Goal: Task Accomplishment & Management: Complete application form

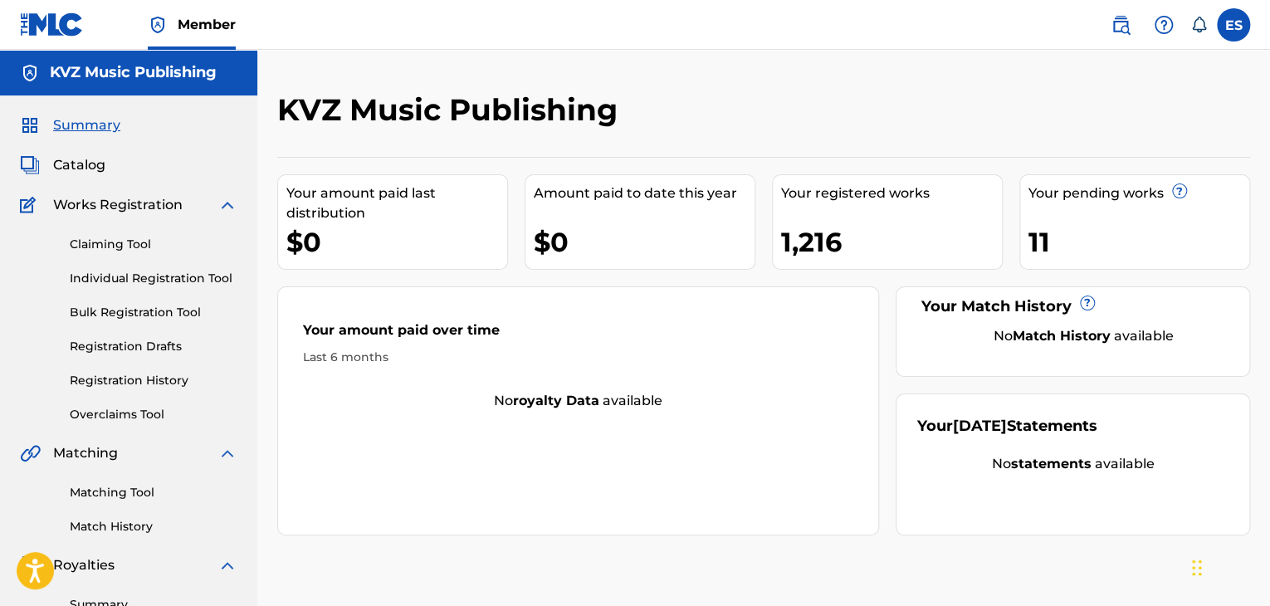
click at [180, 276] on link "Individual Registration Tool" at bounding box center [154, 278] width 168 height 17
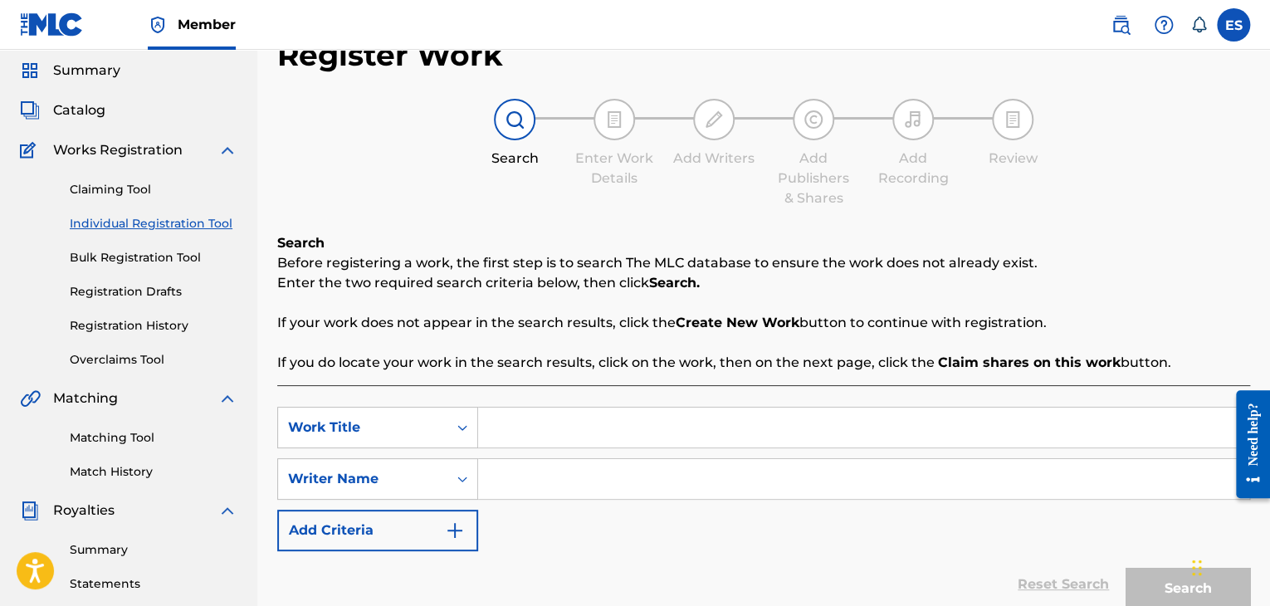
scroll to position [83, 0]
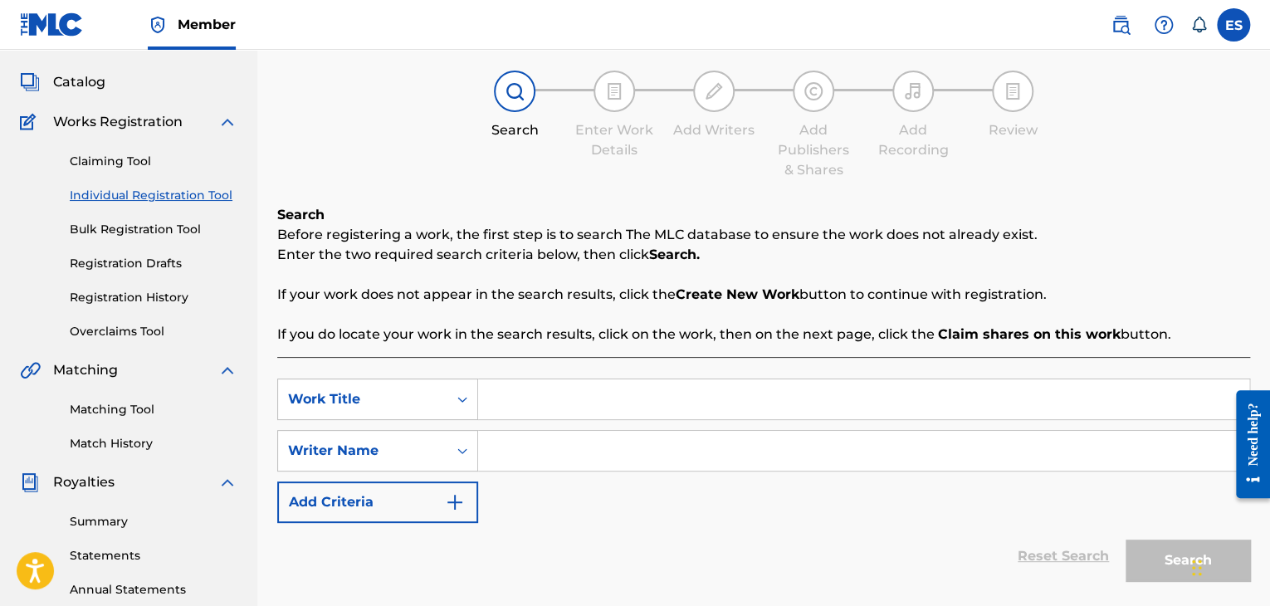
paste input "VSRED ROZI SUM RODENA"
type input "VSRED ROZI SUM RODENA"
paste input "[PERSON_NAME]"
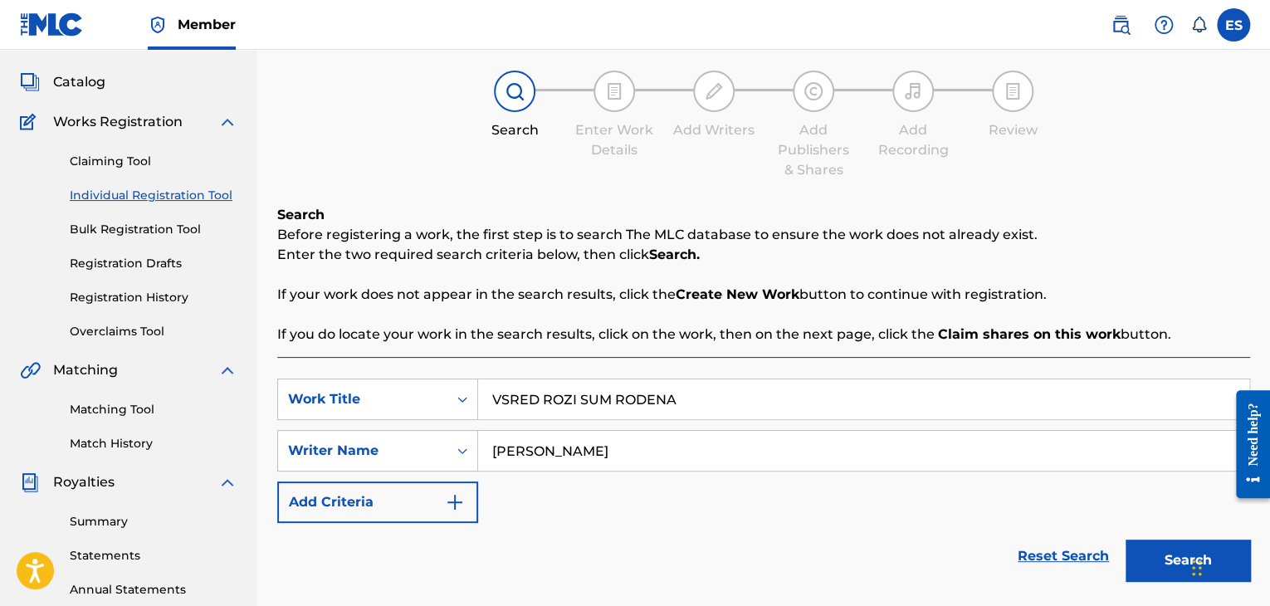
type input "[PERSON_NAME]"
click at [1149, 557] on button "Search" at bounding box center [1188, 561] width 125 height 42
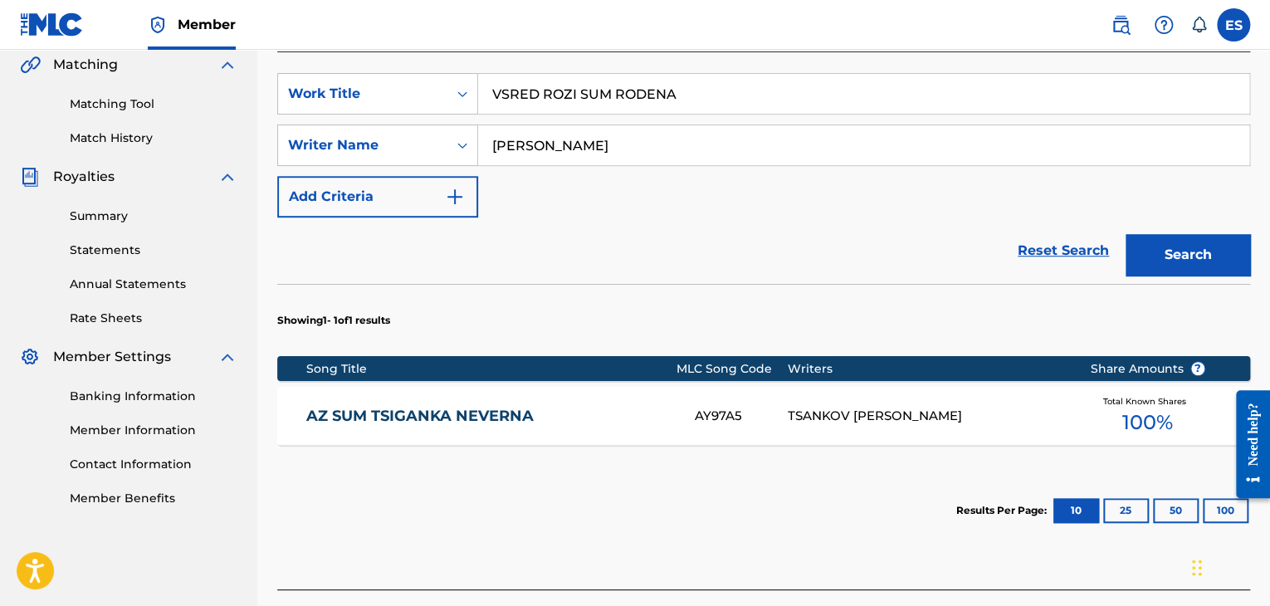
scroll to position [415, 0]
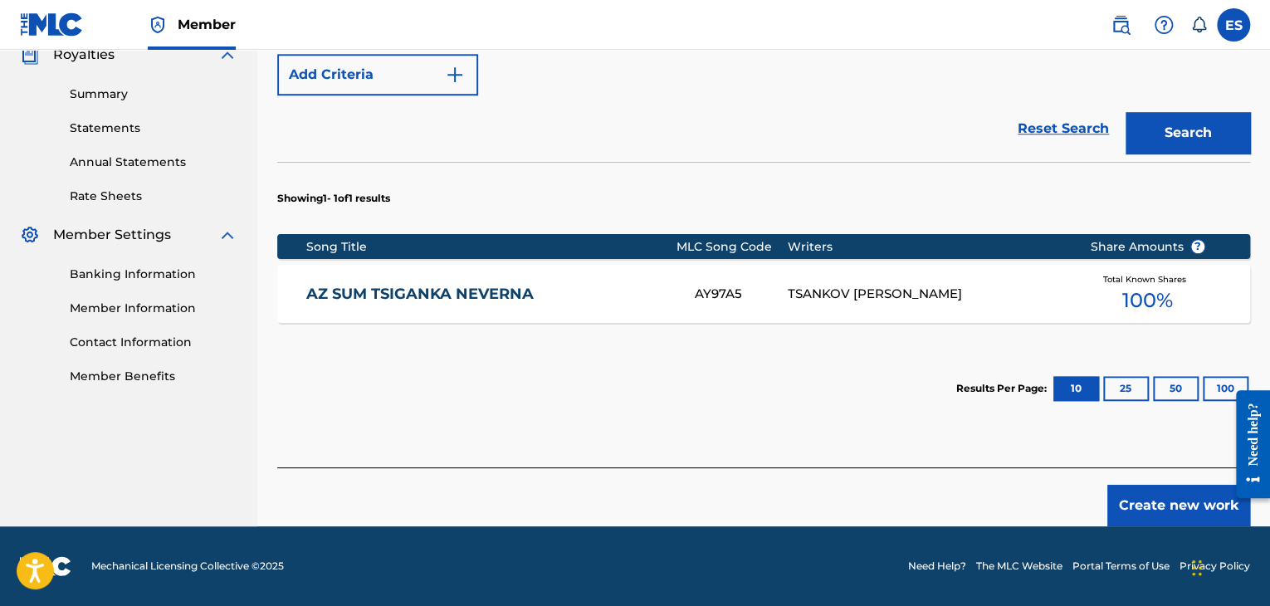
click at [1129, 506] on button "Create new work" at bounding box center [1179, 506] width 143 height 42
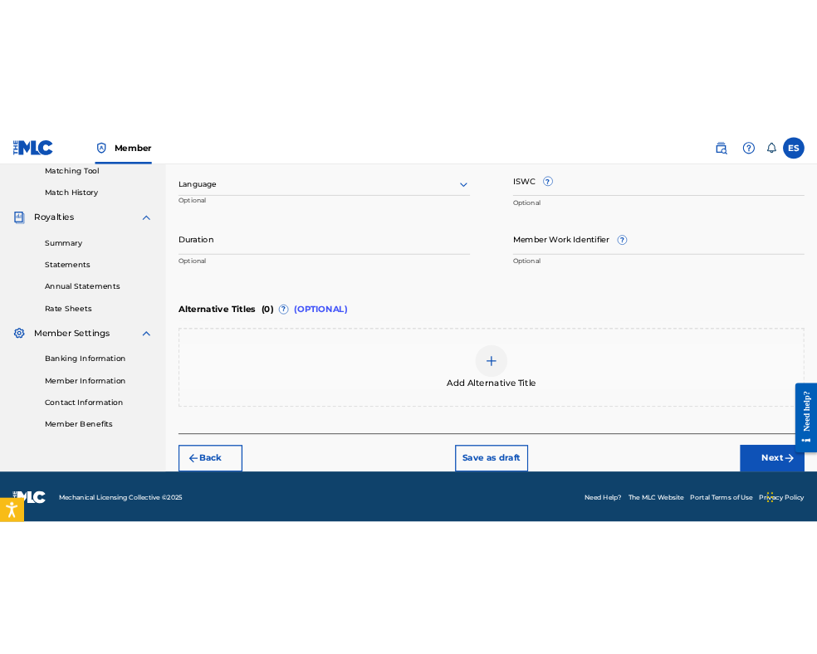
scroll to position [380, 0]
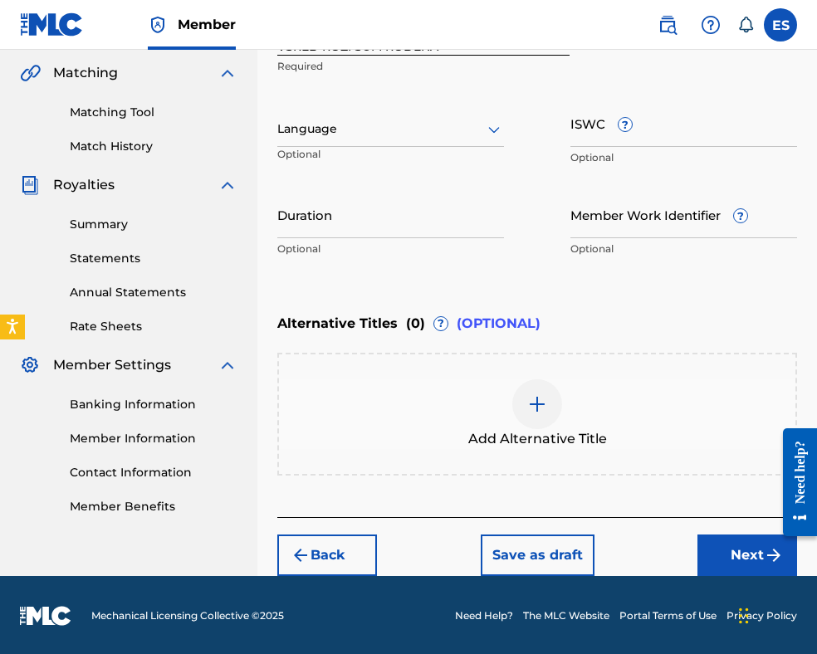
click at [391, 223] on input "Duration" at bounding box center [390, 214] width 227 height 47
type input "03:00"
click at [526, 403] on div at bounding box center [537, 404] width 50 height 50
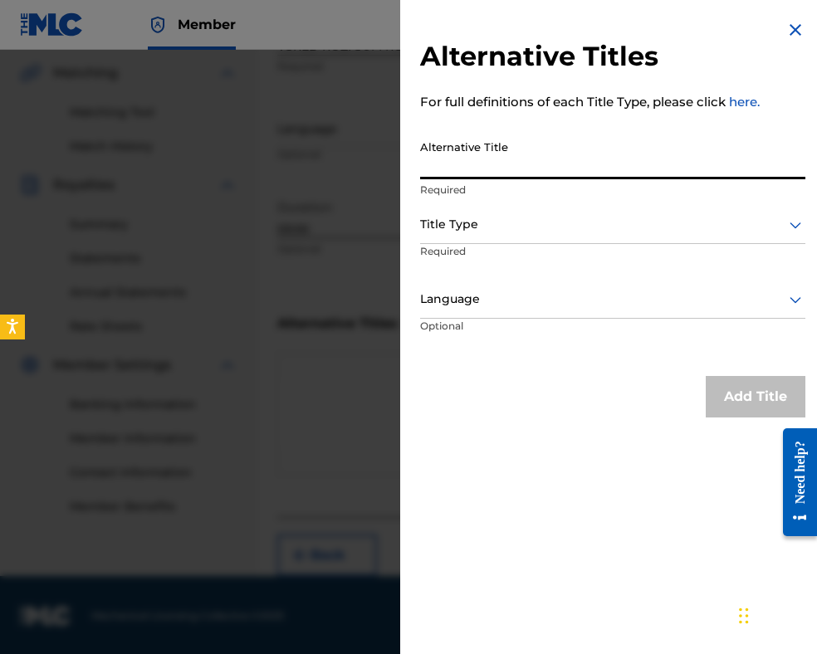
paste input "BGA672208006"
type input "BGA672208006"
drag, startPoint x: 533, startPoint y: 172, endPoint x: 342, endPoint y: 126, distance: 196.3
click at [359, 135] on div "Alternative Titles For full definitions of each Title Type, please click here. …" at bounding box center [408, 352] width 817 height 604
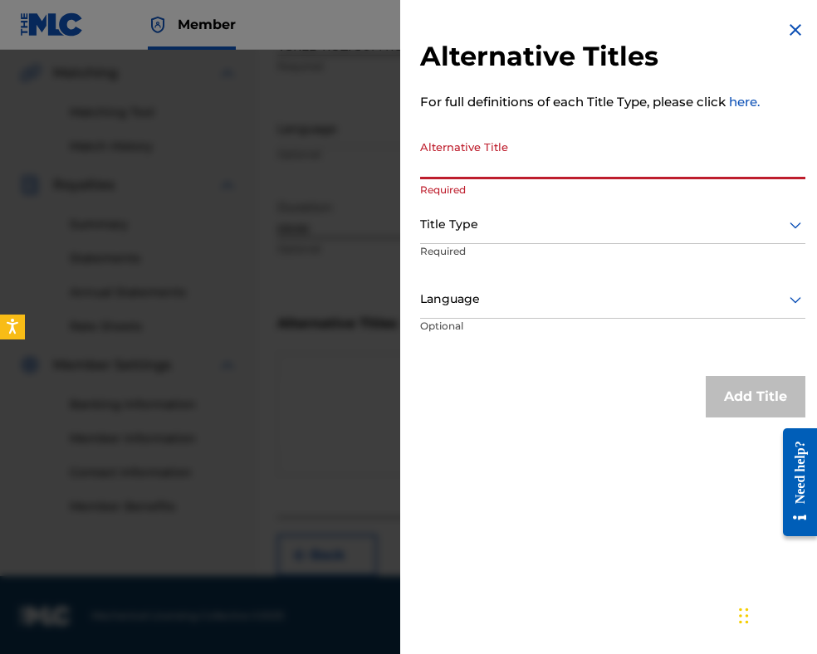
paste input "ВСРЕД [PERSON_NAME]"
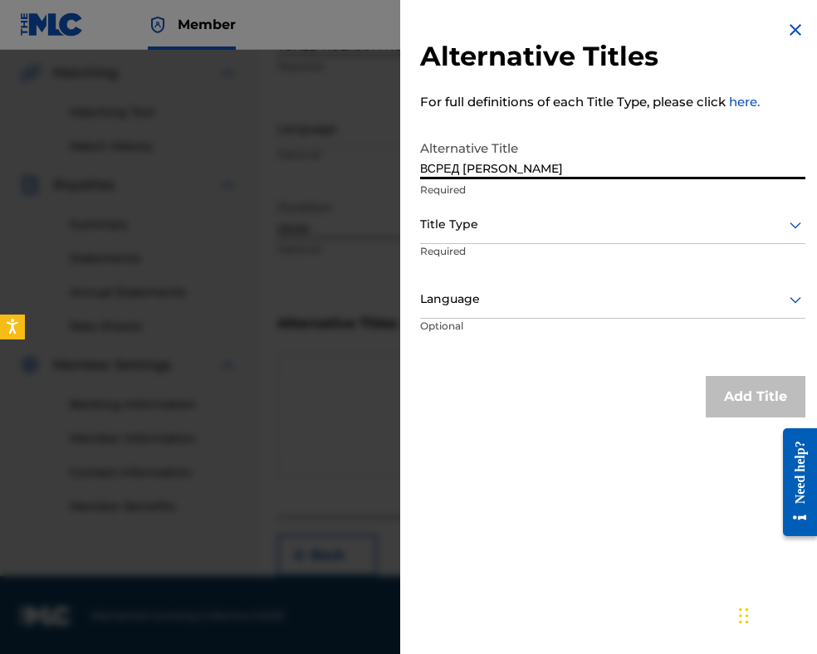
type input "ВСРЕД [PERSON_NAME]"
click at [470, 225] on div at bounding box center [612, 224] width 385 height 21
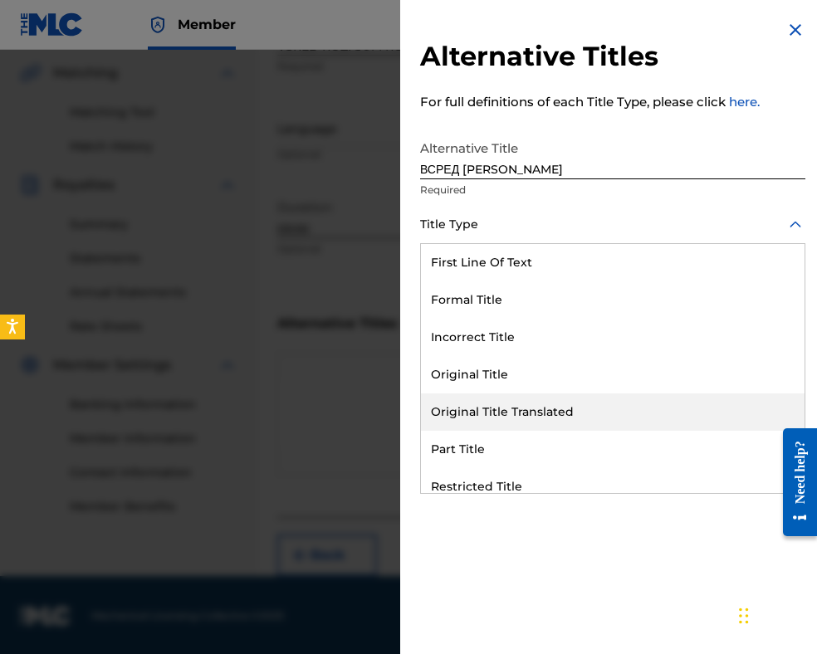
click at [500, 408] on div "Original Title Translated" at bounding box center [613, 412] width 384 height 37
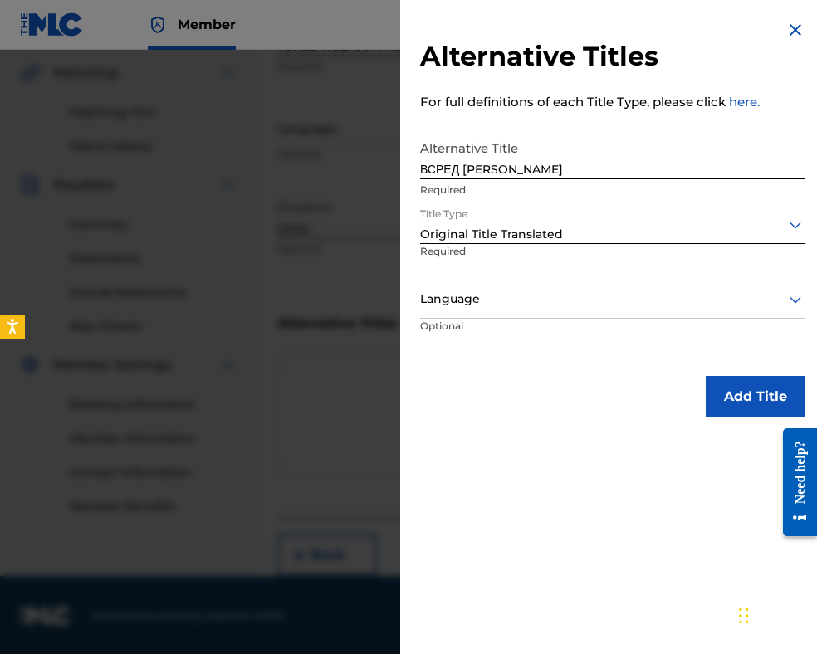
click at [503, 301] on div at bounding box center [612, 299] width 385 height 21
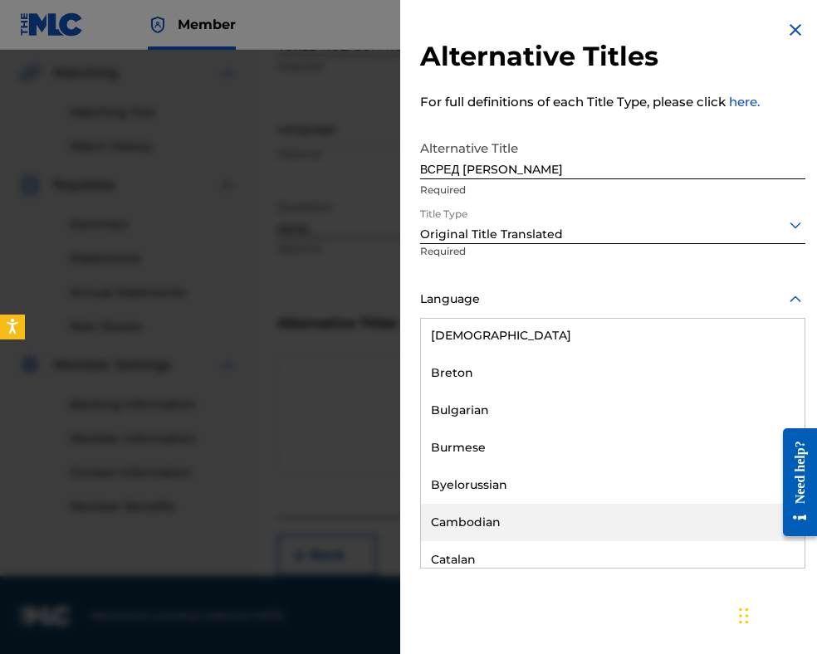
scroll to position [664, 0]
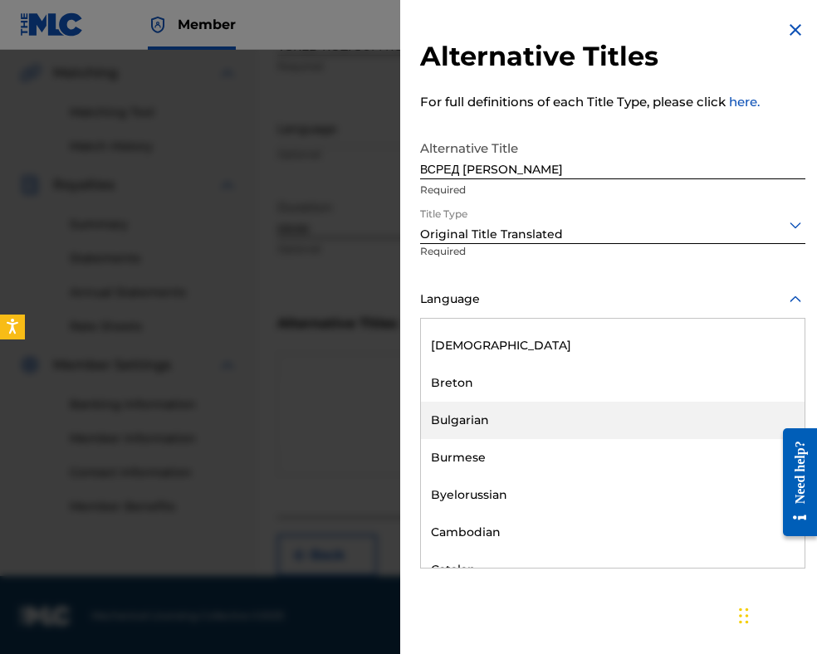
click at [518, 419] on div "Bulgarian" at bounding box center [613, 420] width 384 height 37
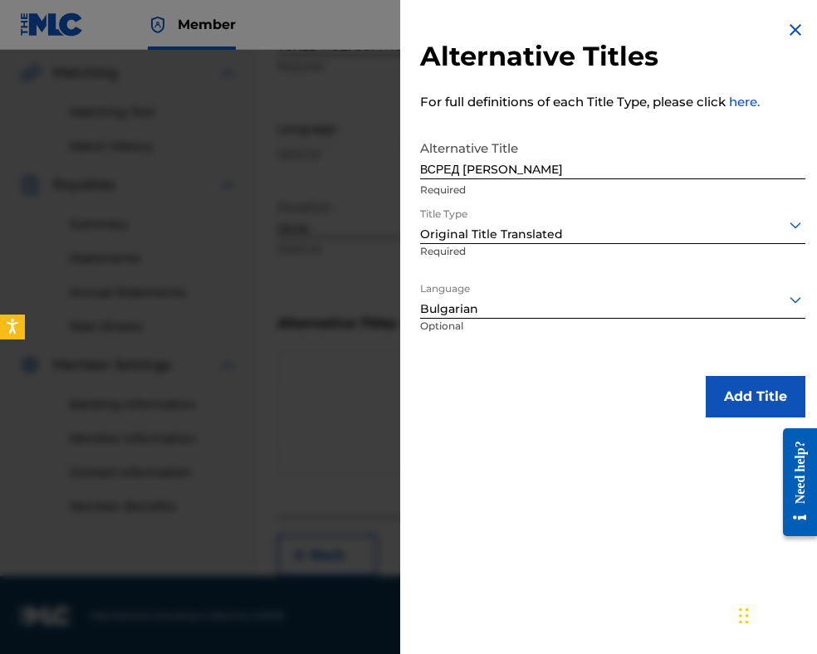
click at [729, 409] on button "Add Title" at bounding box center [756, 397] width 100 height 42
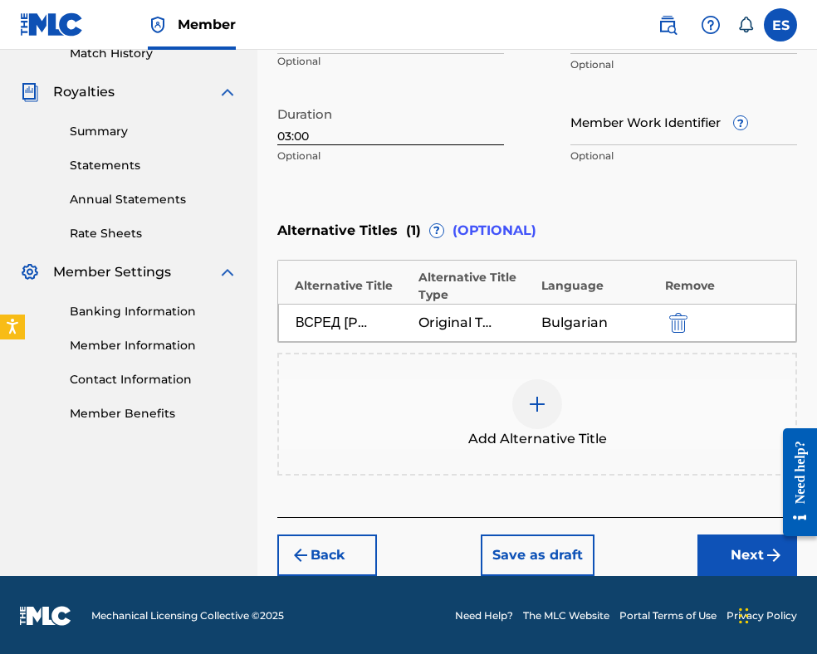
click at [717, 541] on button "Next" at bounding box center [747, 556] width 100 height 42
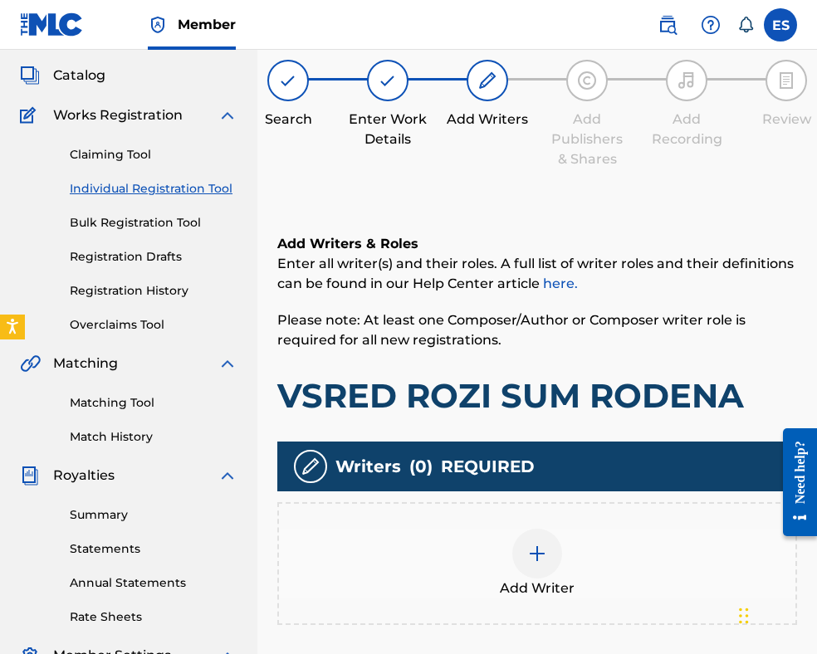
scroll to position [341, 0]
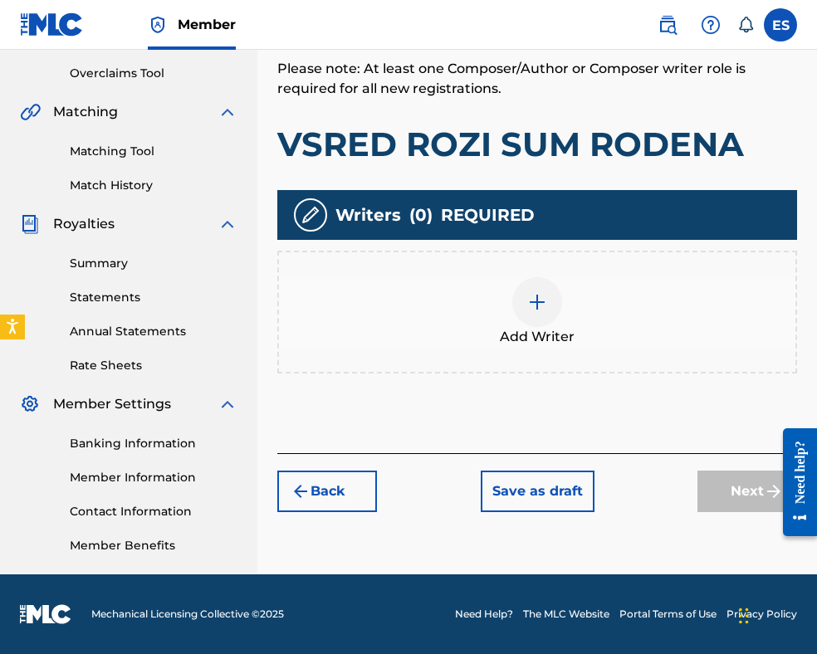
click at [534, 311] on img at bounding box center [537, 302] width 20 height 20
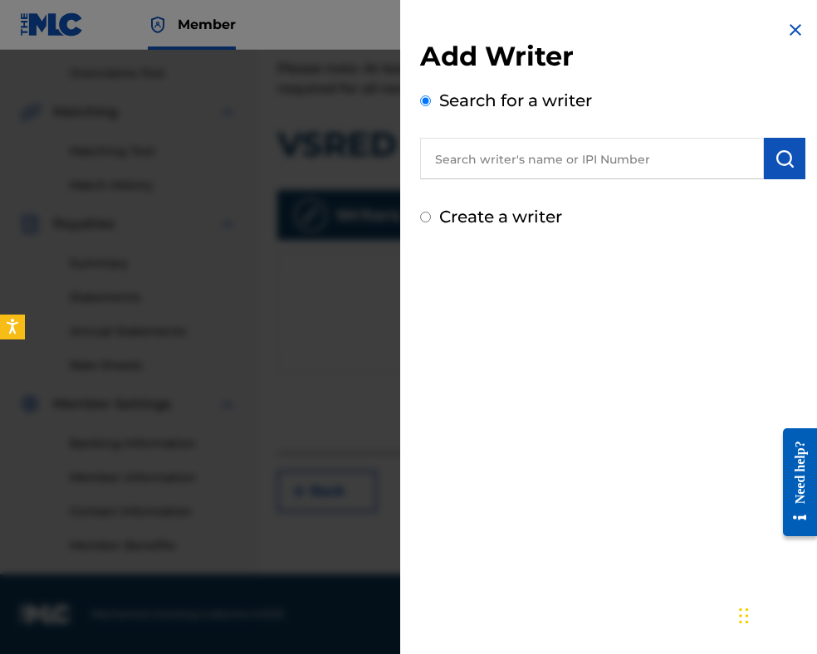
paste input "00087889792"
type input "00087889792"
click at [780, 154] on img "submit" at bounding box center [785, 159] width 20 height 20
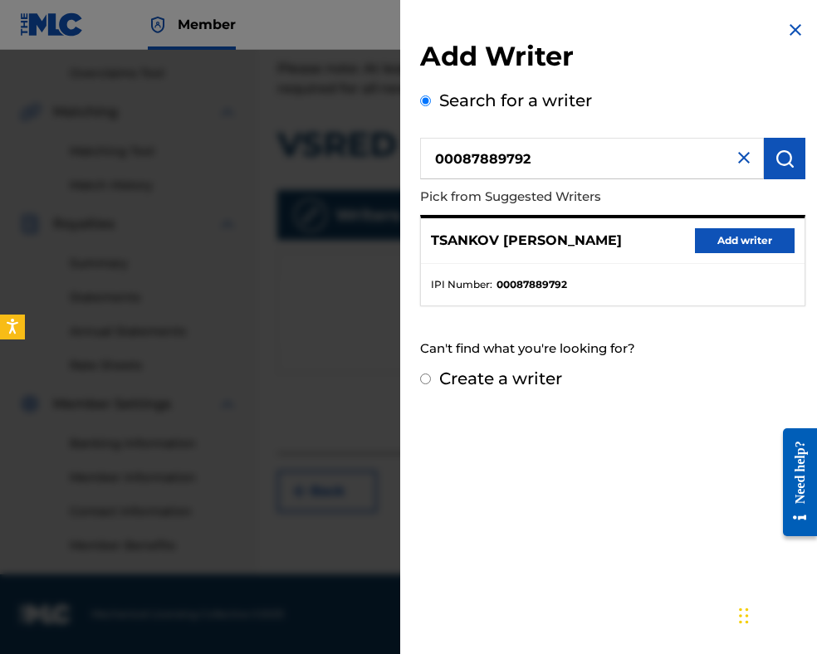
click at [756, 234] on button "Add writer" at bounding box center [745, 240] width 100 height 25
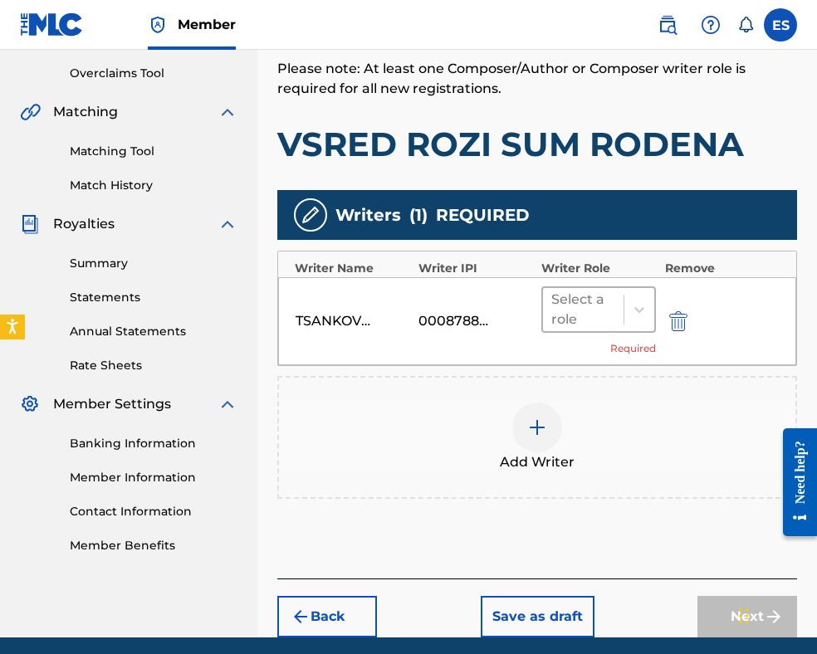
click at [580, 316] on div at bounding box center [583, 309] width 64 height 23
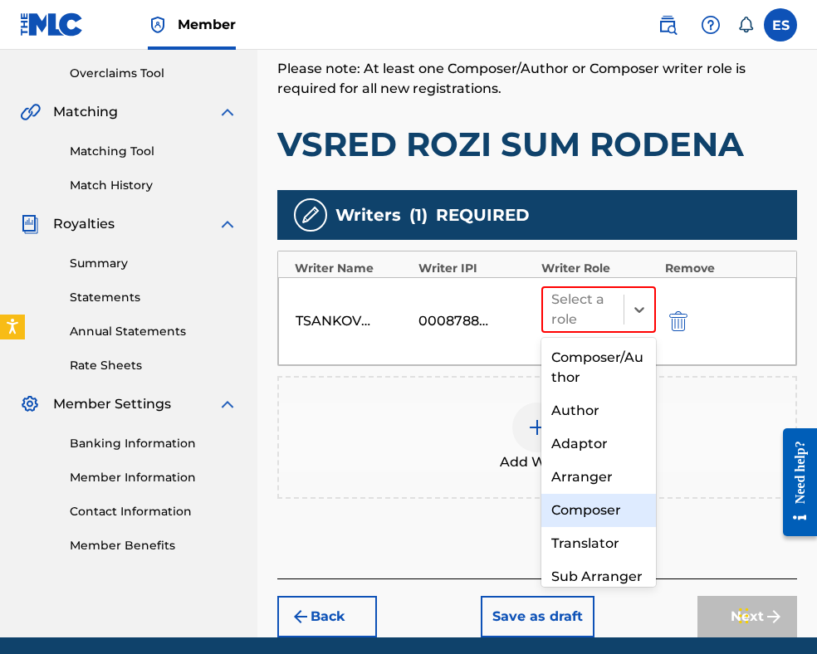
drag, startPoint x: 580, startPoint y: 517, endPoint x: 595, endPoint y: 472, distance: 47.5
click at [580, 516] on div "Composer" at bounding box center [598, 510] width 115 height 33
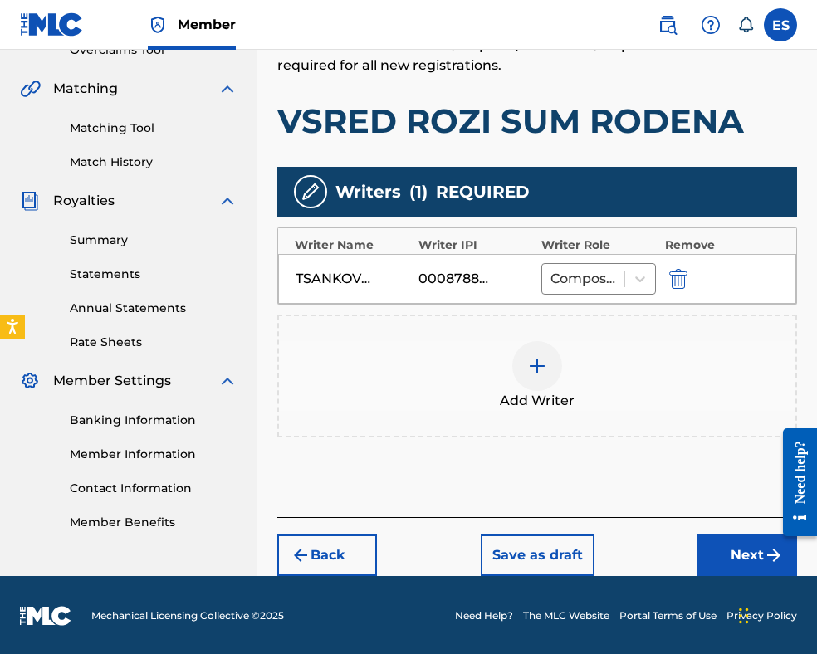
click at [724, 550] on button "Next" at bounding box center [747, 556] width 100 height 42
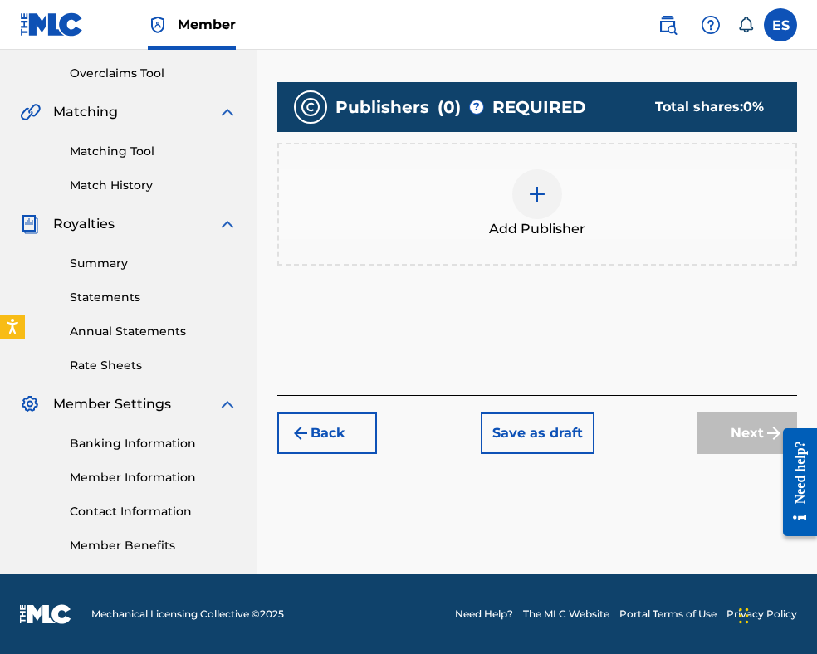
click at [536, 207] on div at bounding box center [537, 194] width 50 height 50
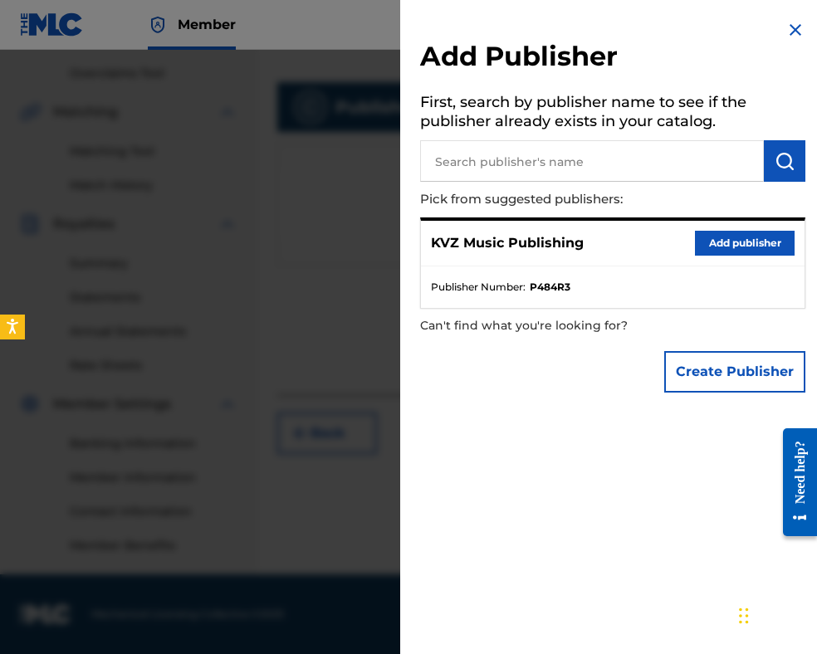
click at [729, 240] on button "Add publisher" at bounding box center [745, 243] width 100 height 25
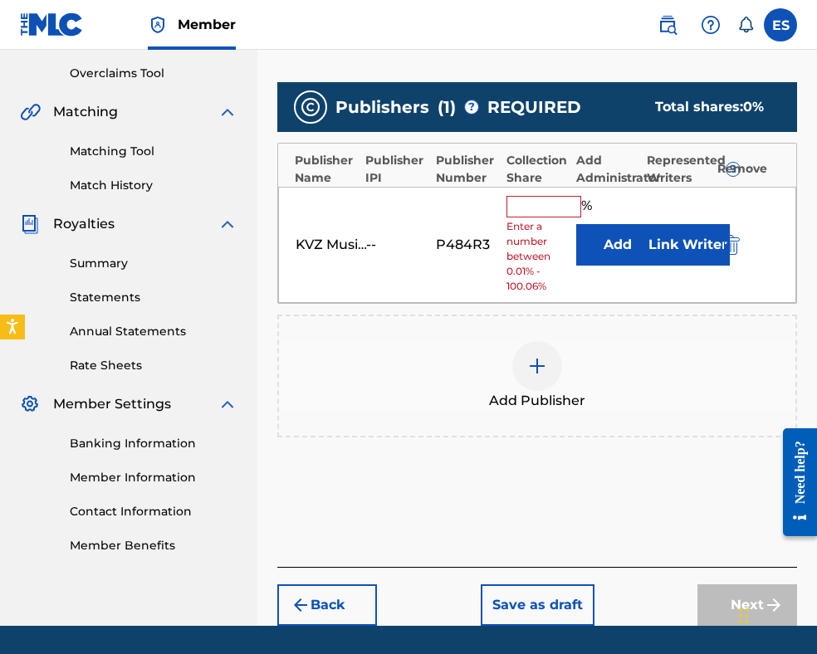
click at [527, 211] on input "text" at bounding box center [543, 207] width 75 height 22
type input "100"
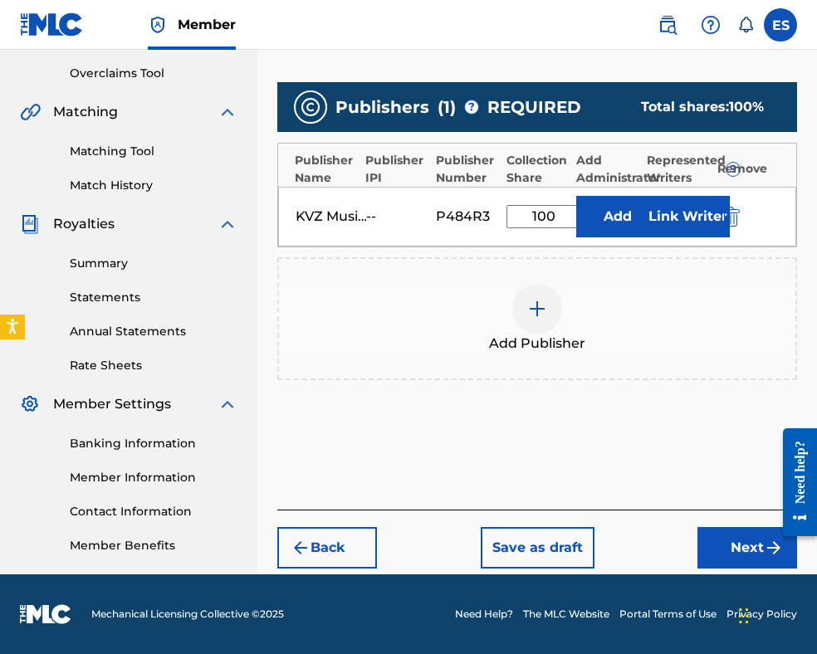
click at [728, 545] on button "Next" at bounding box center [747, 548] width 100 height 42
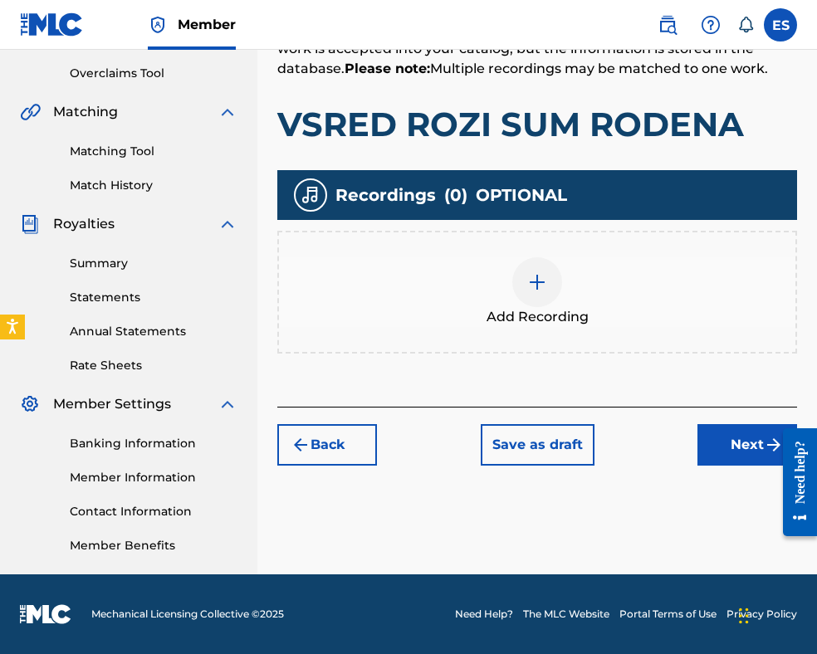
click at [738, 462] on button "Next" at bounding box center [747, 445] width 100 height 42
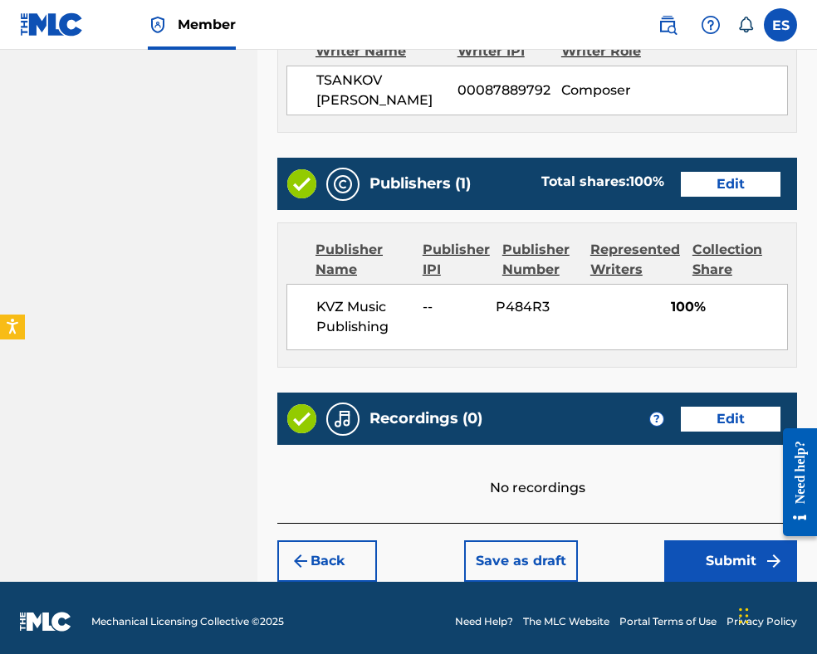
scroll to position [898, 0]
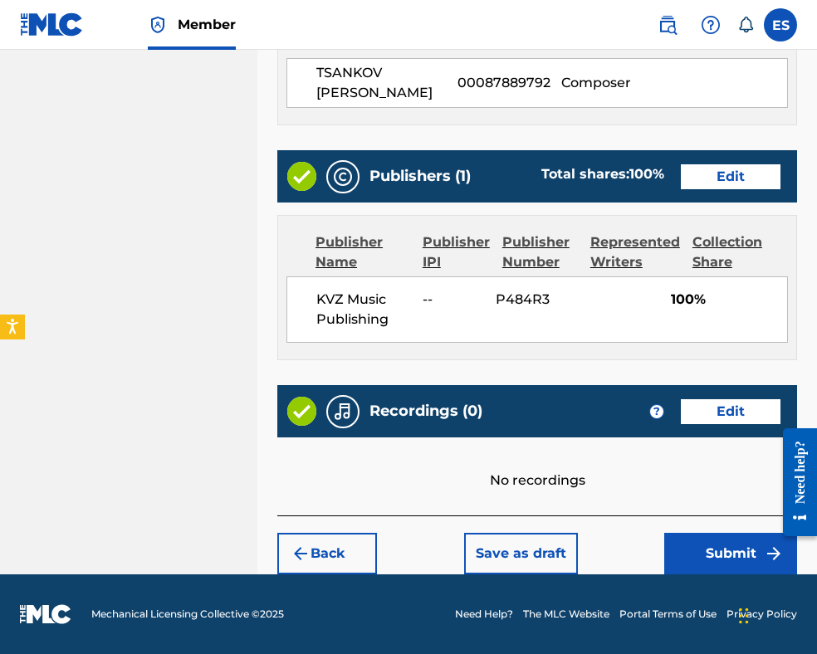
click at [704, 550] on button "Submit" at bounding box center [730, 554] width 133 height 42
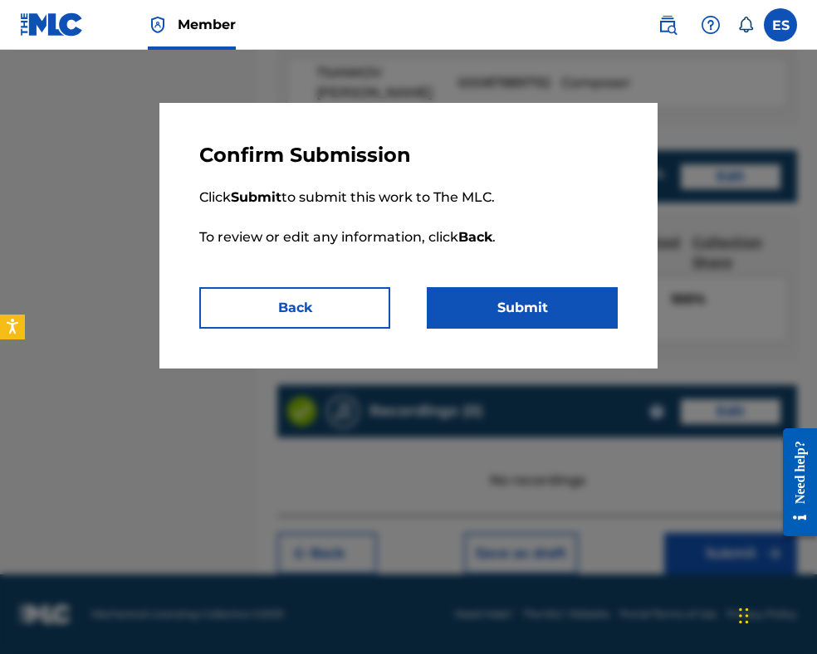
click at [543, 320] on button "Submit" at bounding box center [522, 308] width 191 height 42
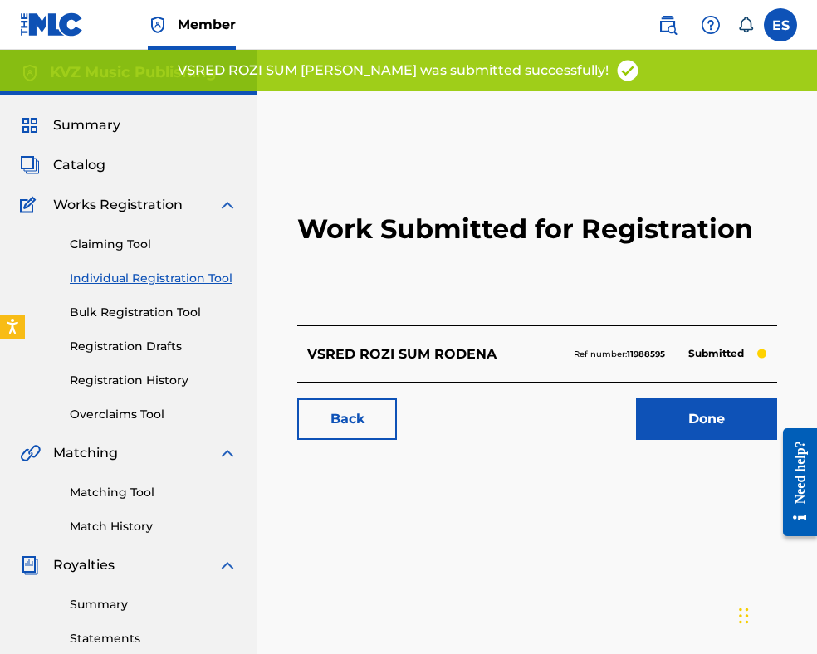
click at [166, 276] on link "Individual Registration Tool" at bounding box center [154, 278] width 168 height 17
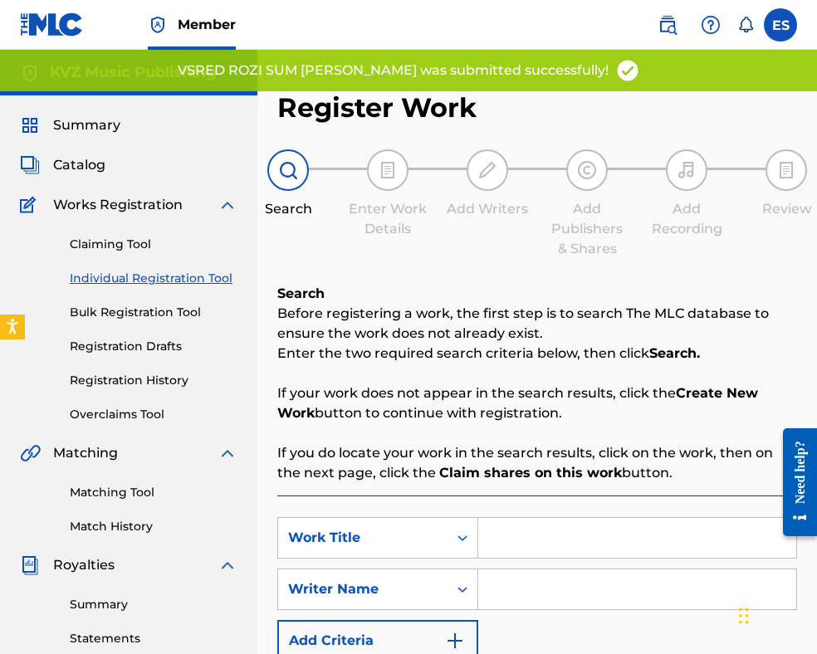
click at [216, 276] on link "Individual Registration Tool" at bounding box center [154, 278] width 168 height 17
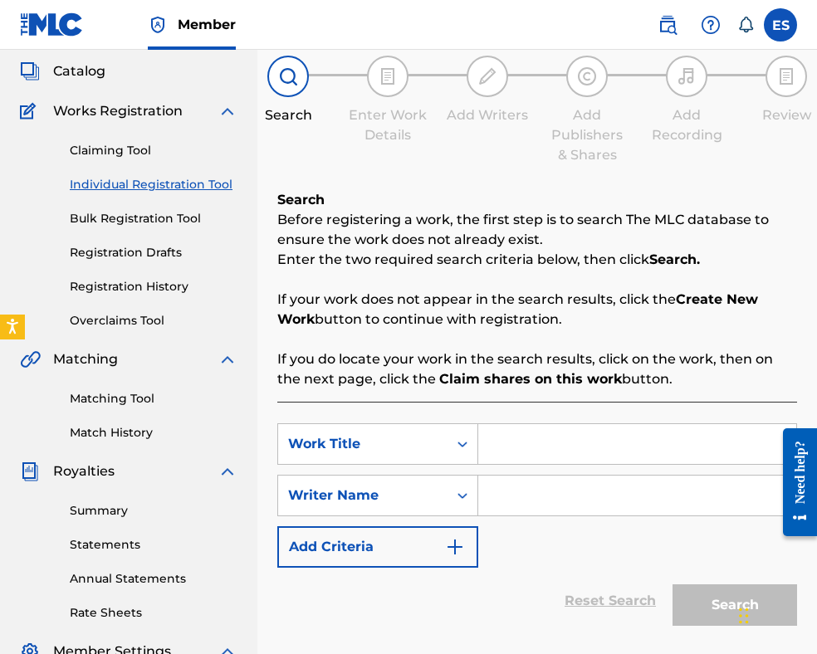
scroll to position [166, 0]
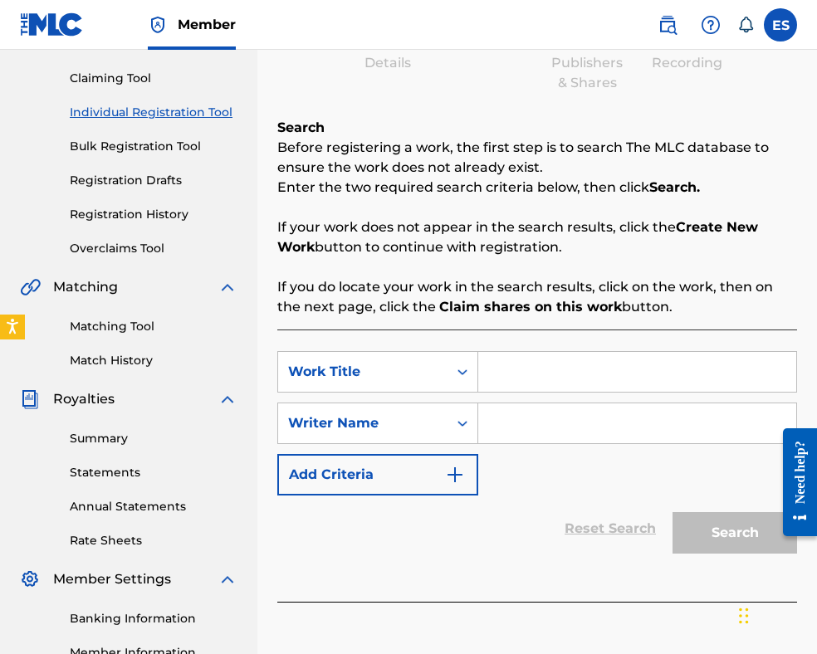
click at [562, 360] on input "Search Form" at bounding box center [637, 372] width 318 height 40
paste input "YOJI"
type input "YOJI"
paste input "[PERSON_NAME]"
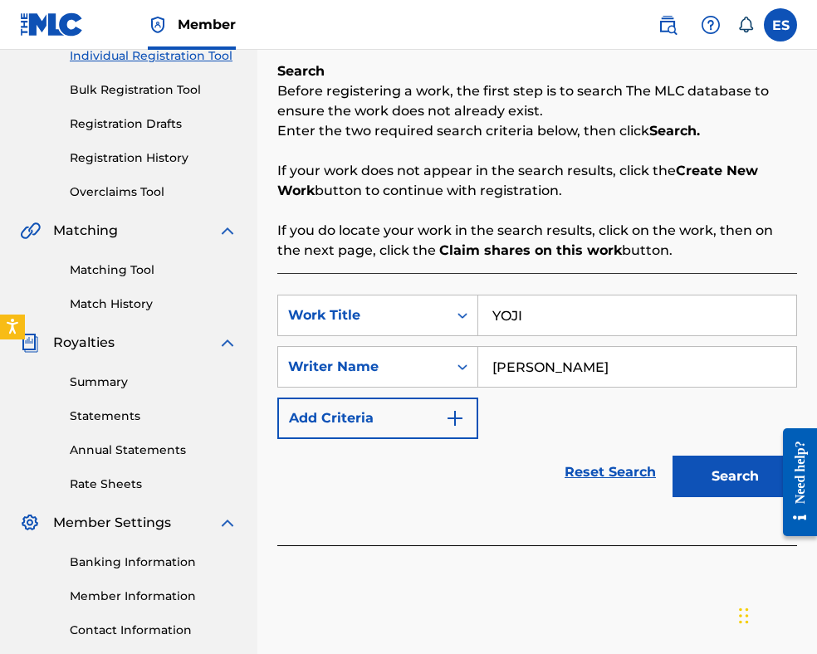
scroll to position [332, 0]
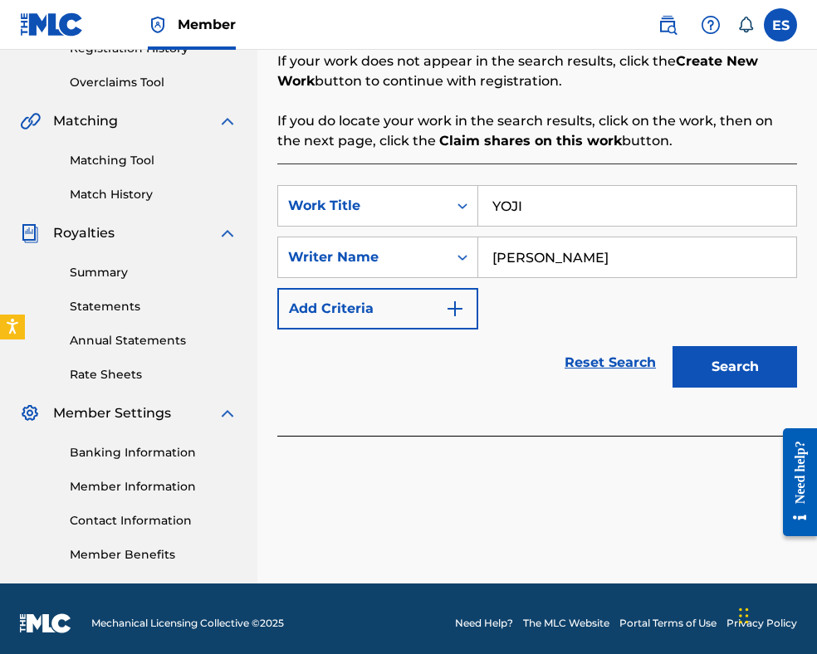
type input "[PERSON_NAME]"
click at [725, 359] on button "Search" at bounding box center [735, 367] width 125 height 42
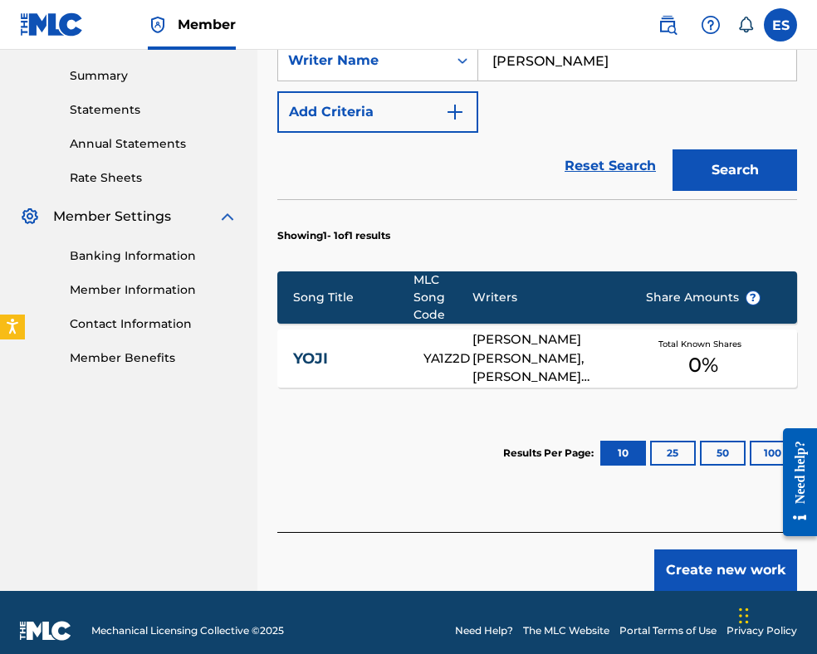
scroll to position [545, 0]
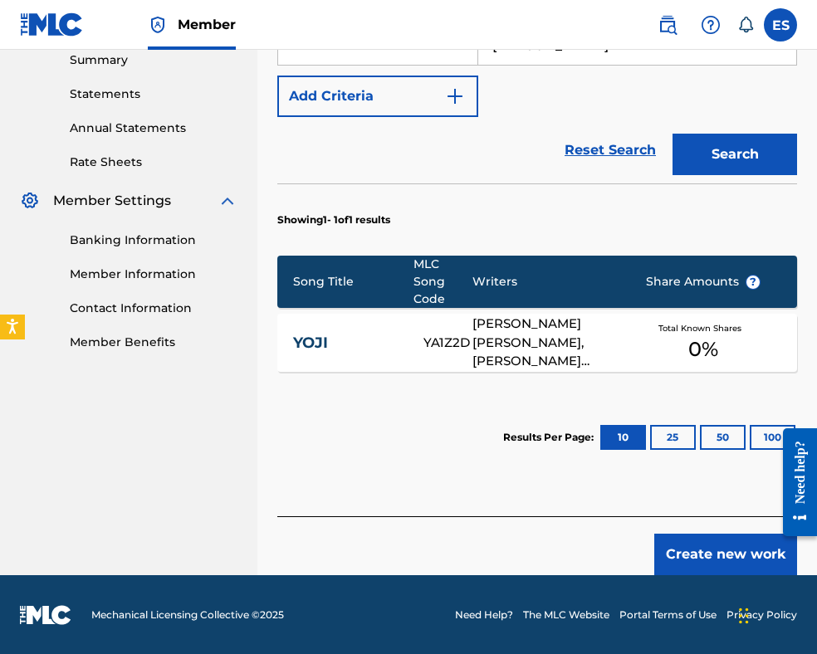
click at [702, 536] on button "Create new work" at bounding box center [725, 555] width 143 height 42
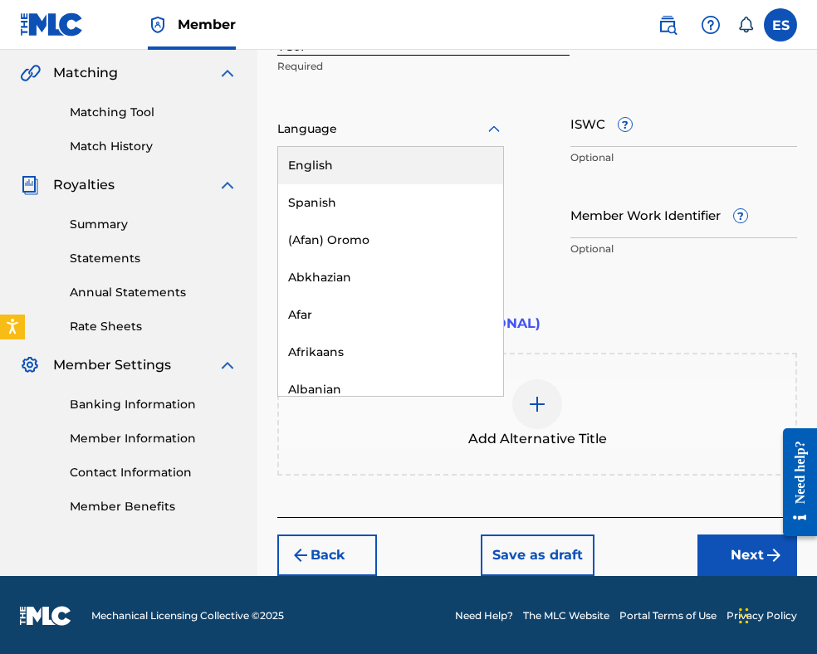
click at [356, 119] on div at bounding box center [390, 129] width 227 height 21
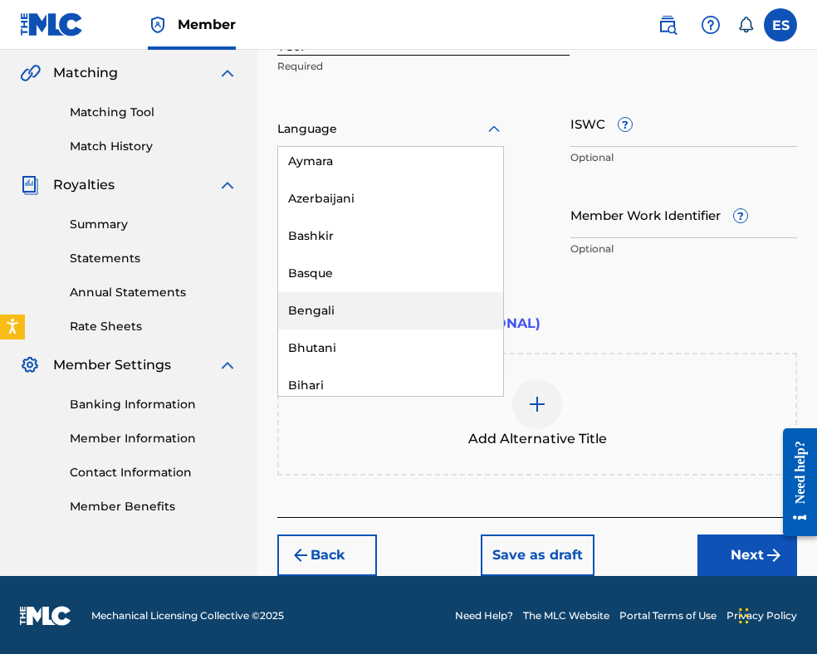
scroll to position [581, 0]
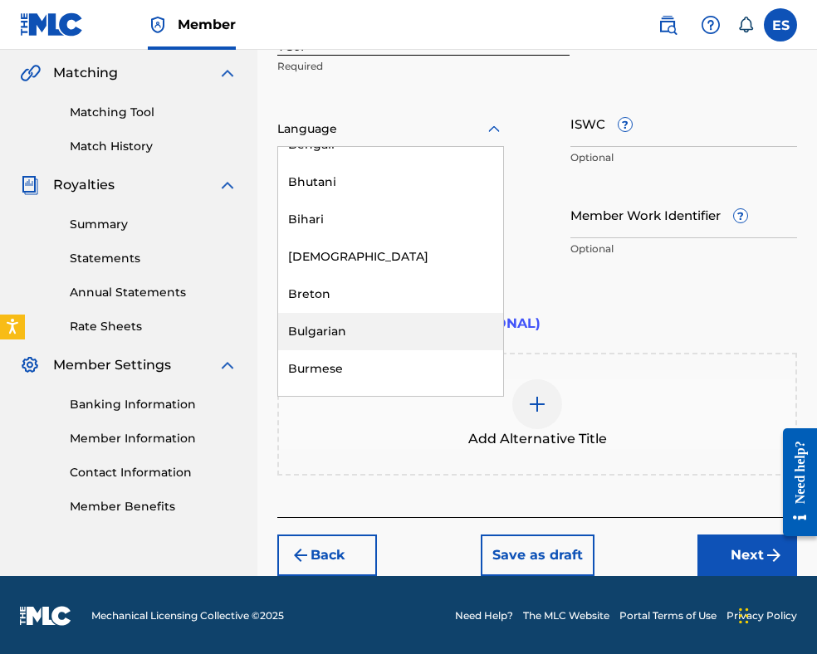
click at [355, 333] on div "Bulgarian" at bounding box center [390, 331] width 225 height 37
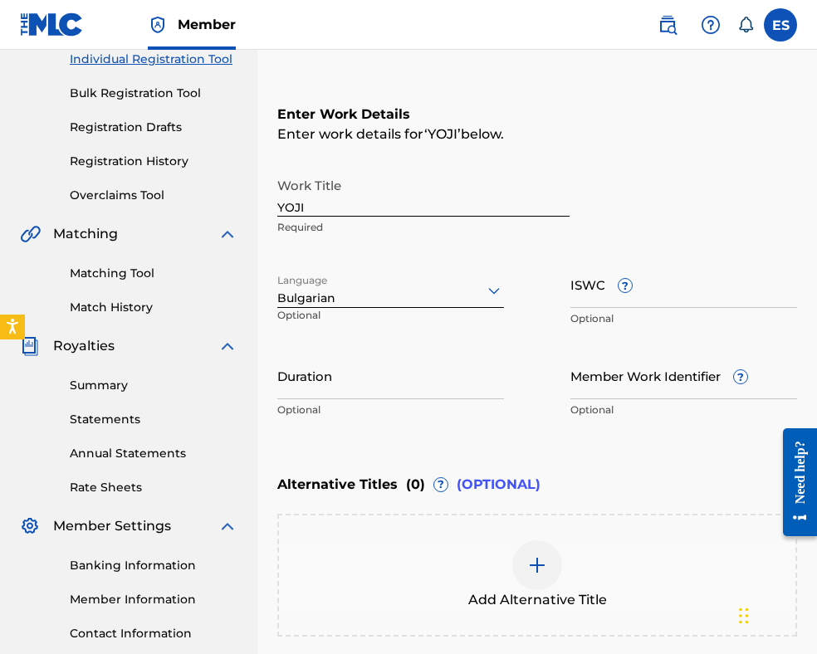
scroll to position [249, 0]
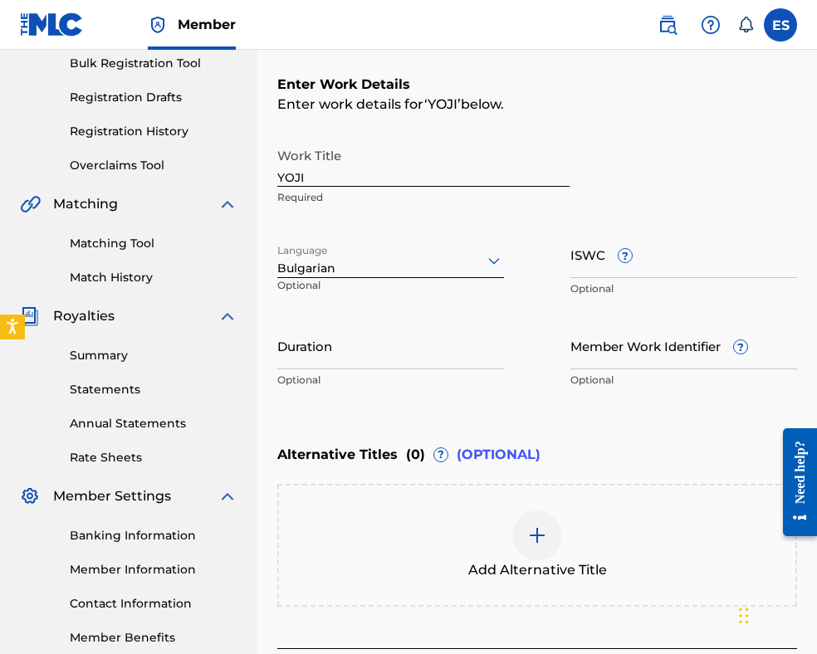
click at [389, 355] on input "Duration" at bounding box center [390, 345] width 227 height 47
type input "04:04"
click at [528, 545] on div at bounding box center [537, 536] width 50 height 50
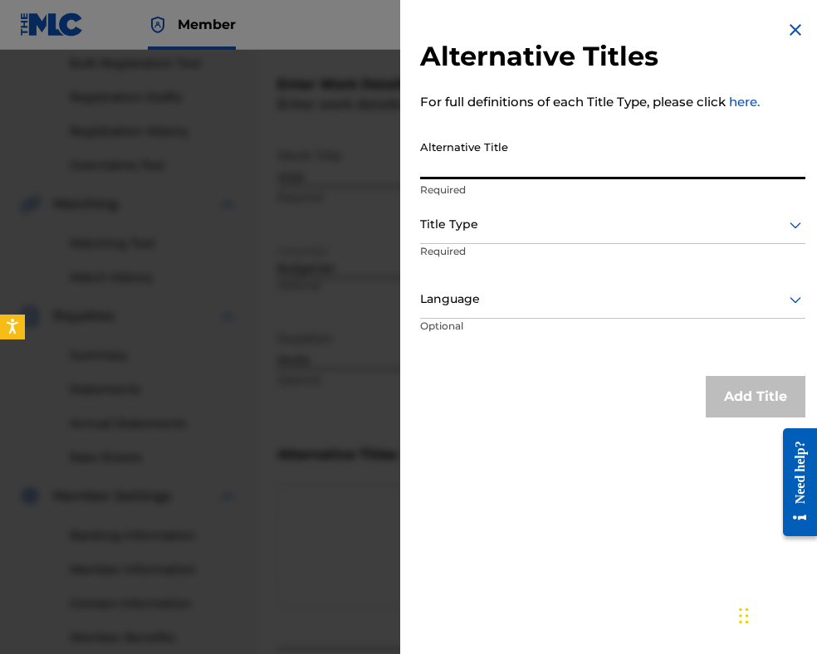
paste input "ЙОЖИ"
type input "ЙОЖИ"
click at [518, 223] on div at bounding box center [612, 224] width 385 height 21
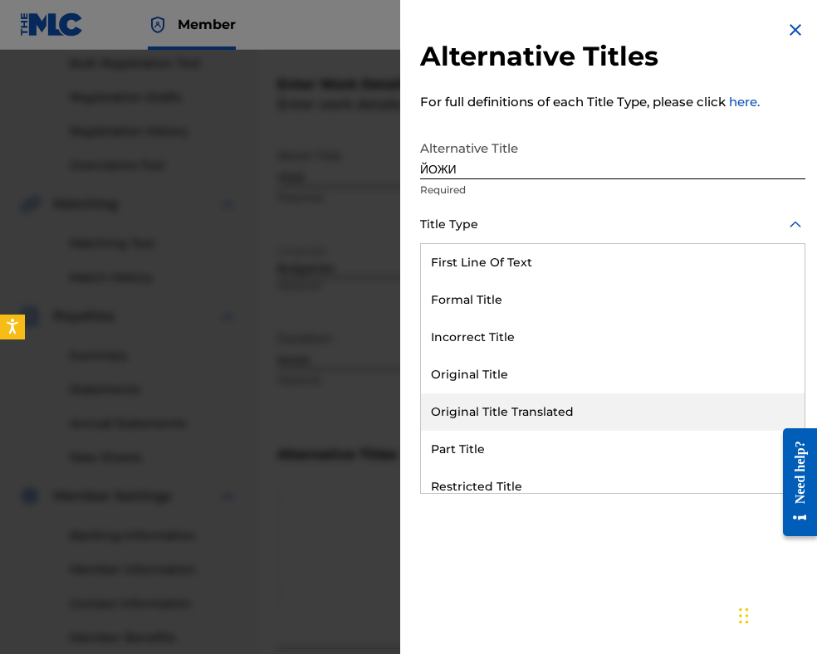
drag, startPoint x: 535, startPoint y: 410, endPoint x: 516, endPoint y: 317, distance: 94.9
click at [535, 409] on div "Original Title Translated" at bounding box center [613, 412] width 384 height 37
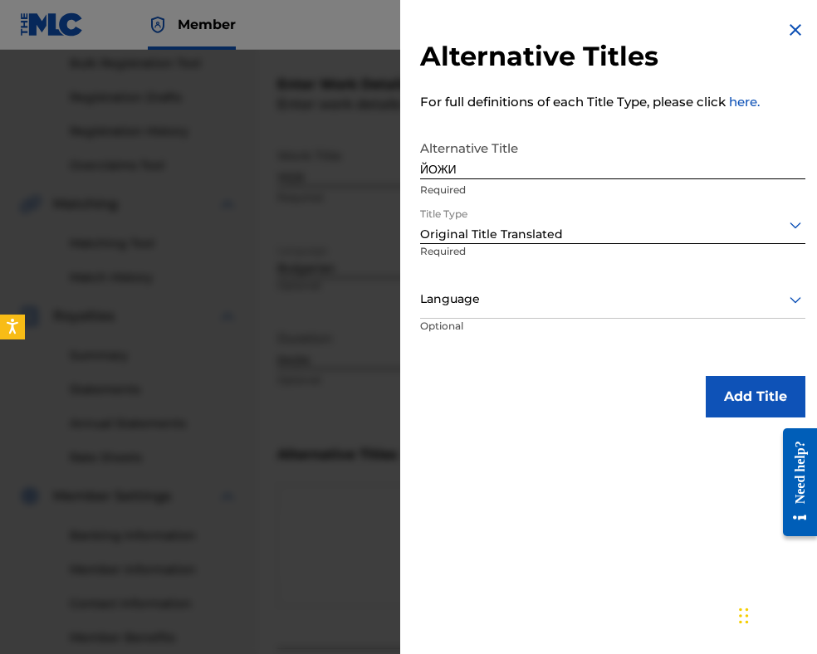
click at [513, 300] on div at bounding box center [612, 299] width 385 height 21
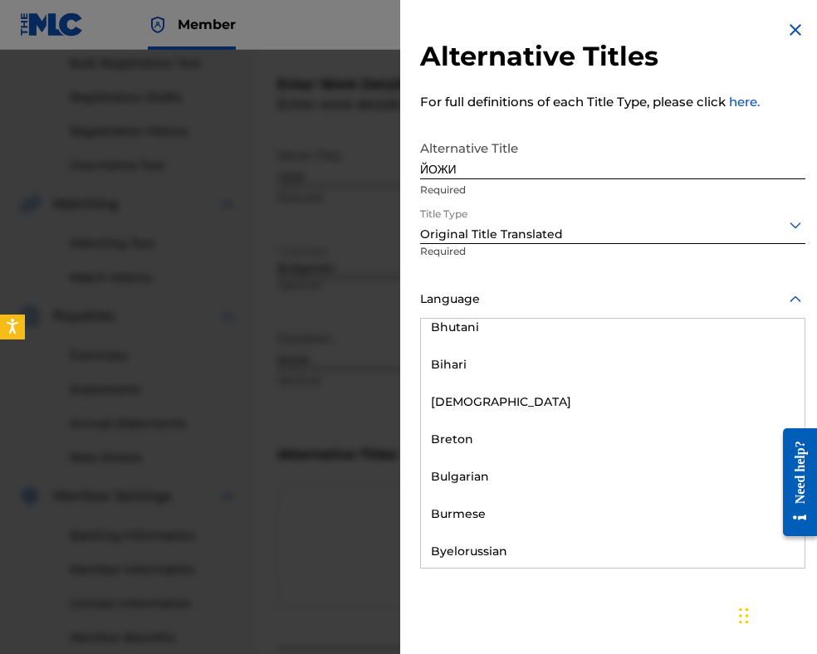
scroll to position [664, 0]
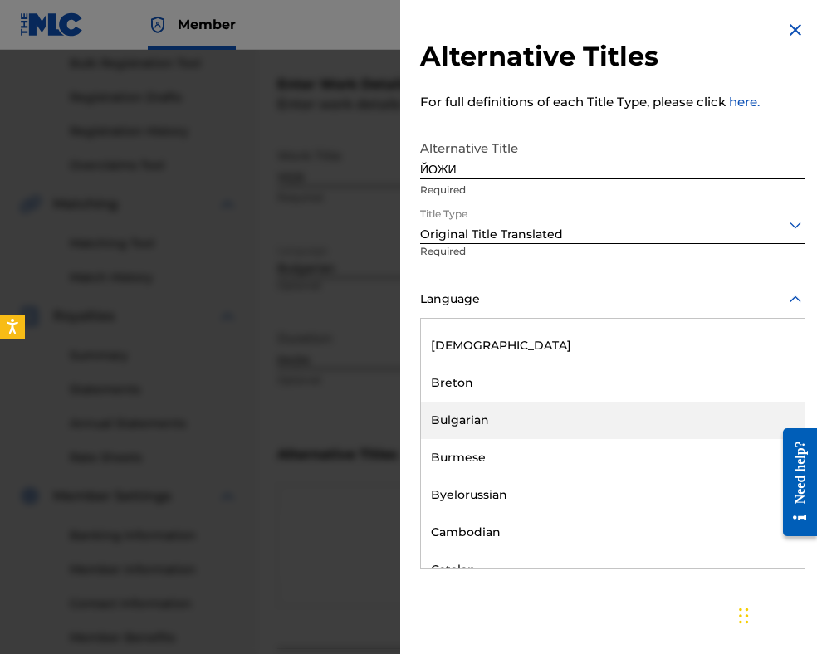
click at [515, 413] on div "Bulgarian" at bounding box center [613, 420] width 384 height 37
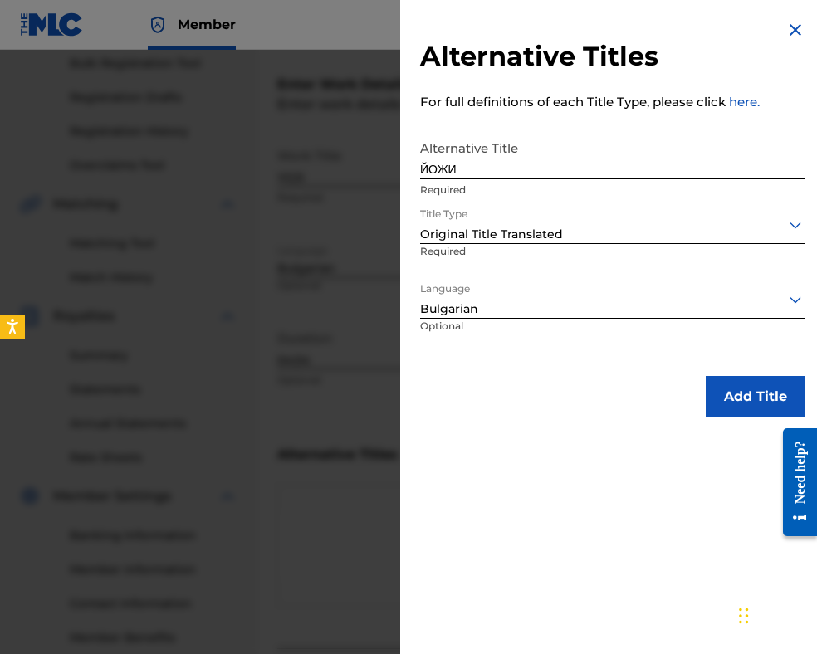
click at [707, 376] on button "Add Title" at bounding box center [756, 397] width 100 height 42
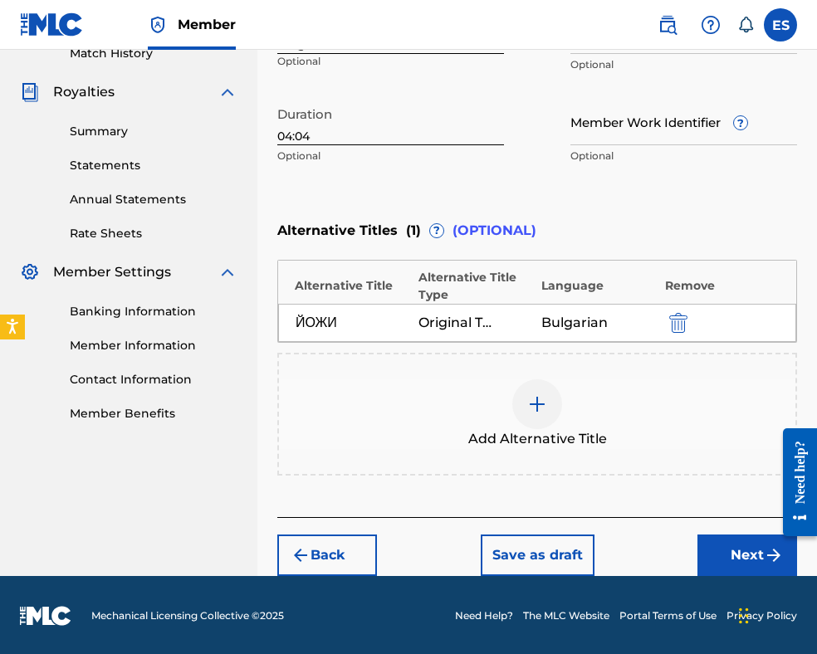
click at [721, 555] on button "Next" at bounding box center [747, 556] width 100 height 42
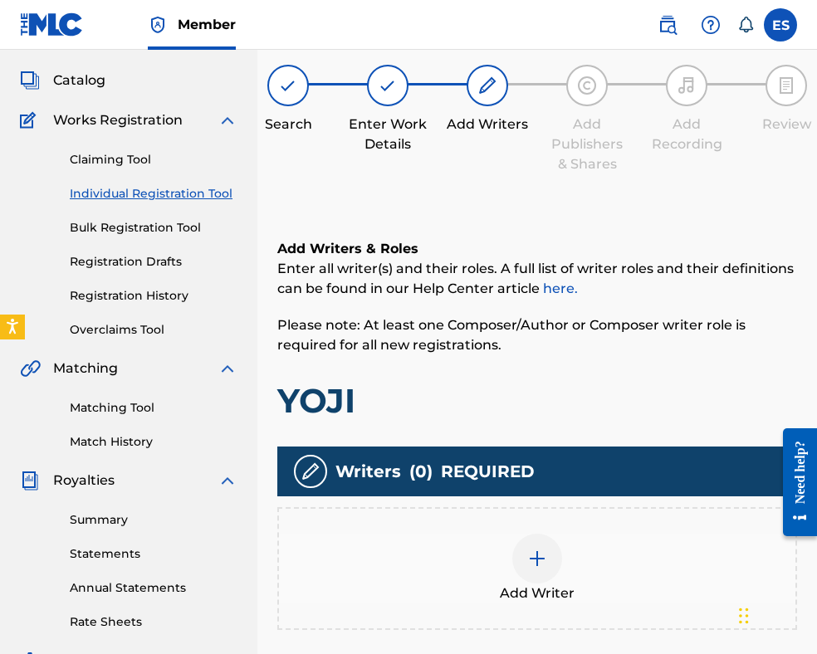
scroll to position [334, 0]
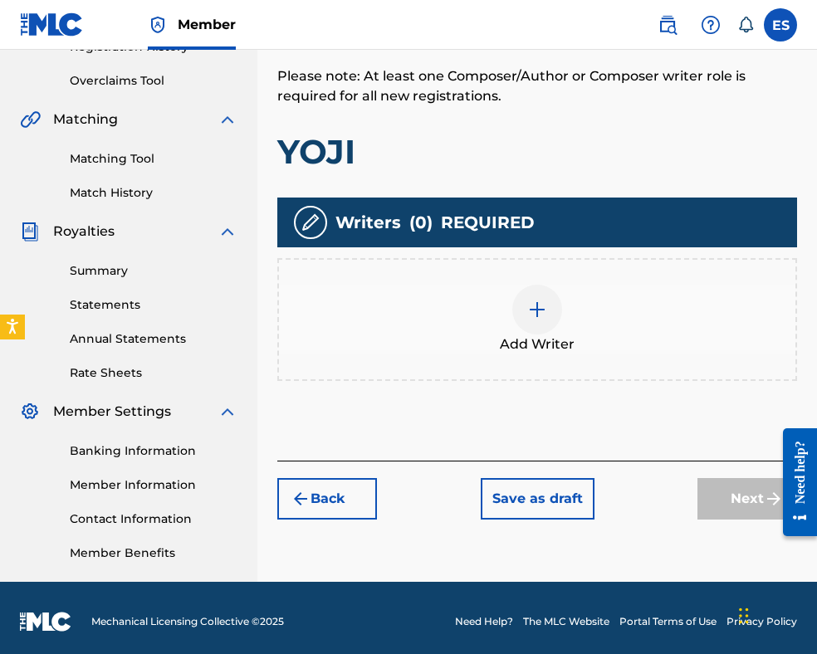
click at [541, 335] on span "Add Writer" at bounding box center [537, 345] width 75 height 20
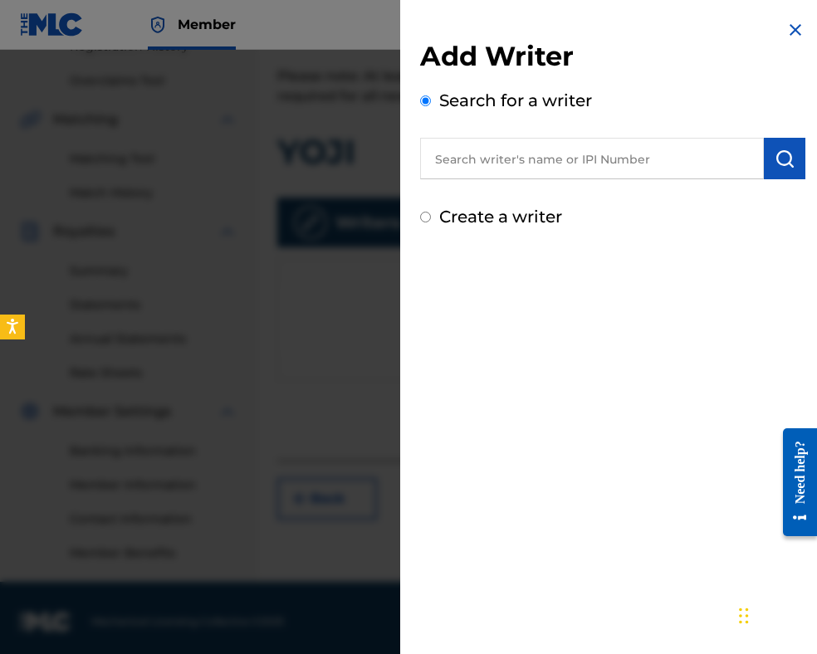
paste input "00089 18 50 40"
click at [482, 153] on input "00089 18 50 40" at bounding box center [592, 159] width 344 height 42
click at [498, 159] on input "0008918 50 40" at bounding box center [592, 159] width 344 height 42
click at [518, 157] on input "000891850 40" at bounding box center [592, 159] width 344 height 42
type input "00089185040"
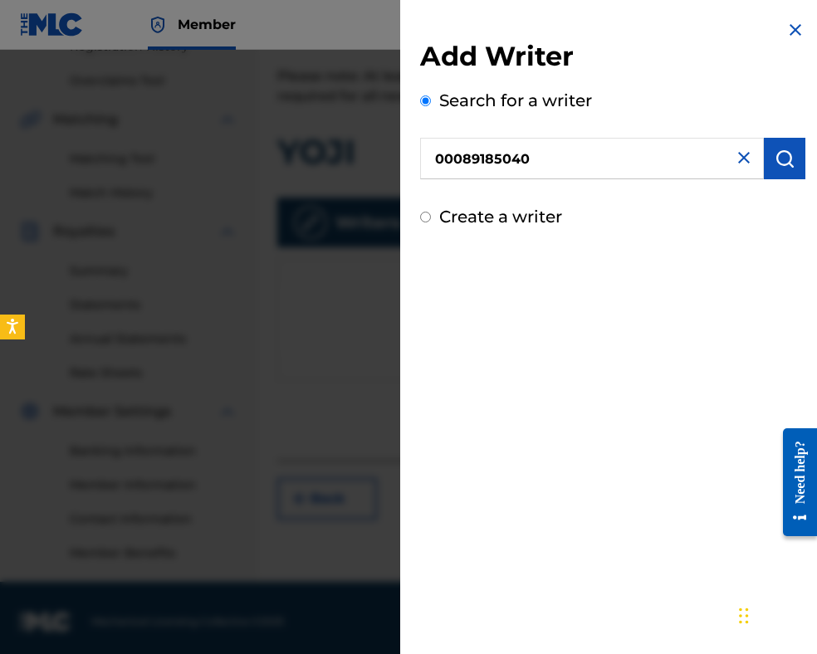
click at [775, 160] on img "submit" at bounding box center [785, 159] width 20 height 20
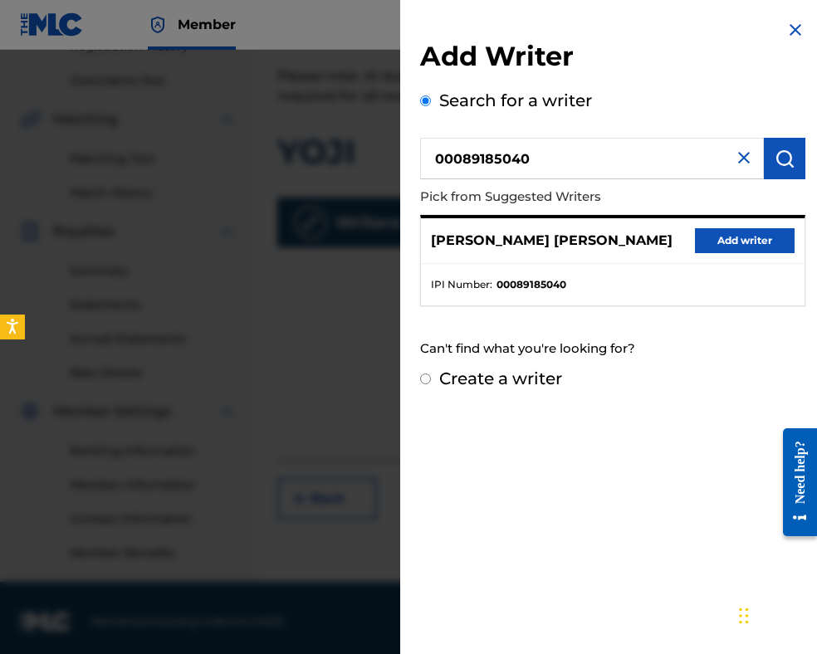
click at [757, 246] on button "Add writer" at bounding box center [745, 240] width 100 height 25
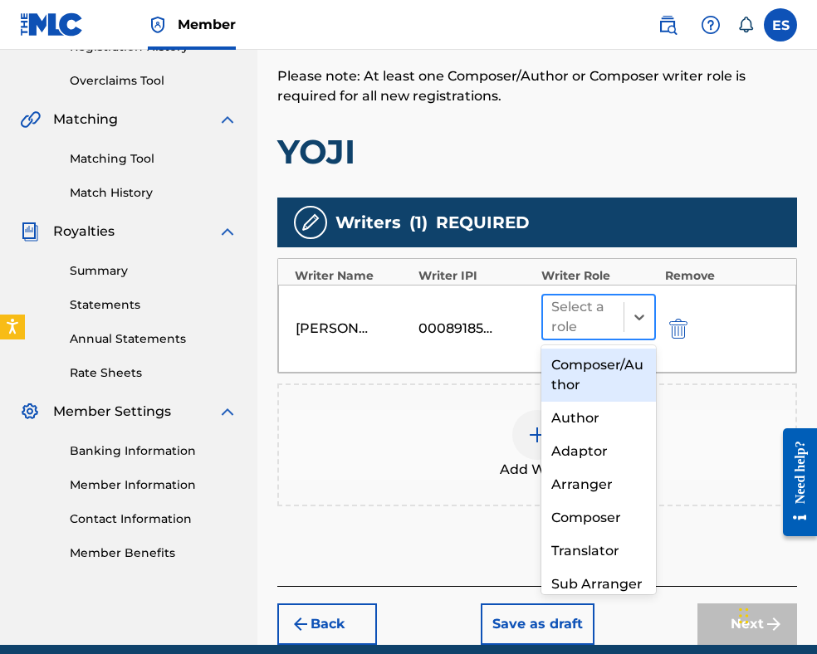
click at [558, 320] on div at bounding box center [583, 317] width 64 height 23
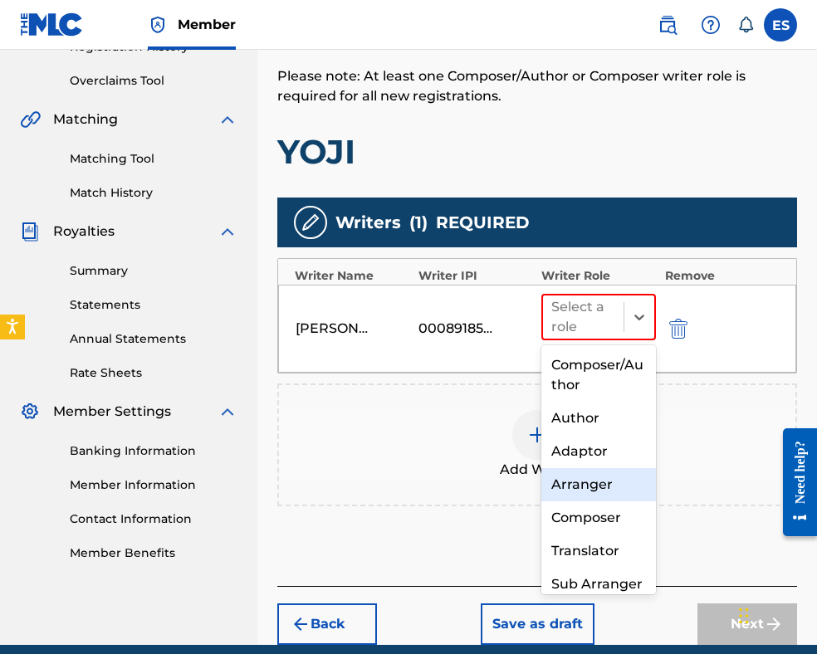
click at [580, 479] on div "Arranger" at bounding box center [598, 484] width 115 height 33
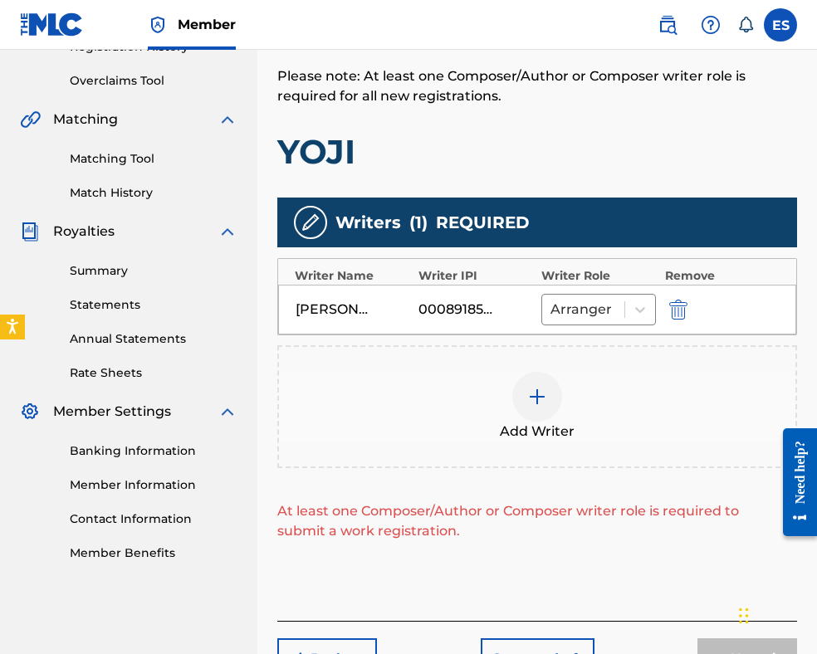
click at [531, 408] on div at bounding box center [537, 397] width 50 height 50
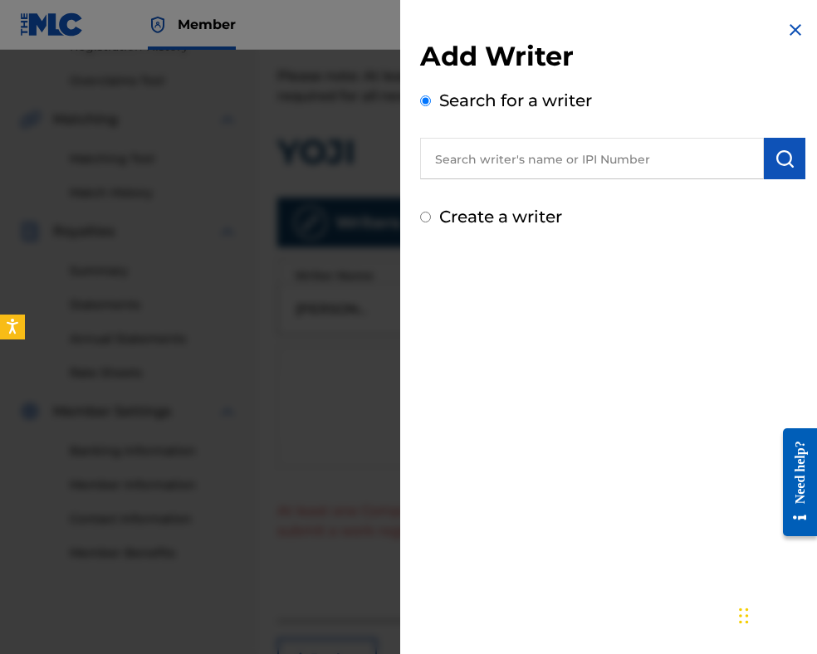
paste input "00087889792"
type input "00087889792"
click at [775, 160] on img "submit" at bounding box center [785, 159] width 20 height 20
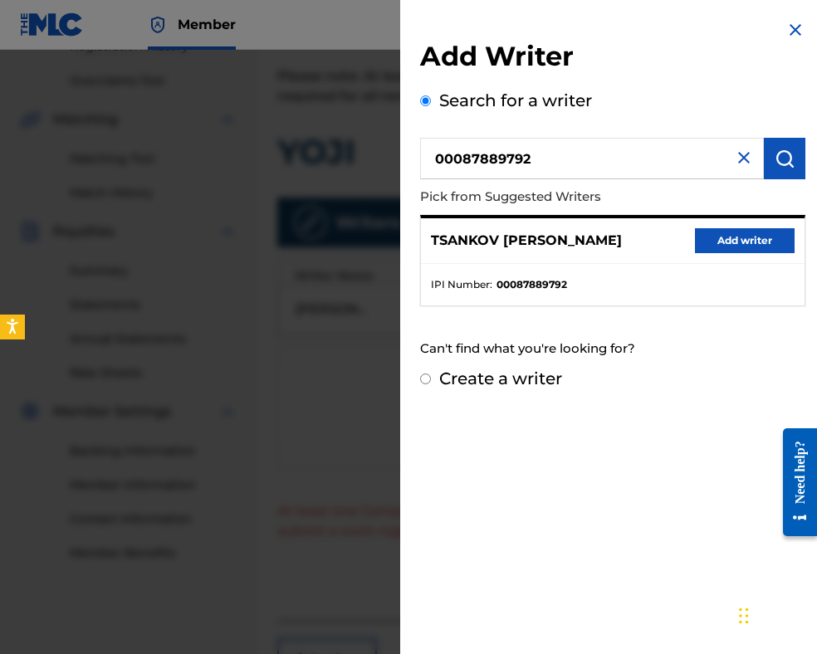
click at [741, 229] on button "Add writer" at bounding box center [745, 240] width 100 height 25
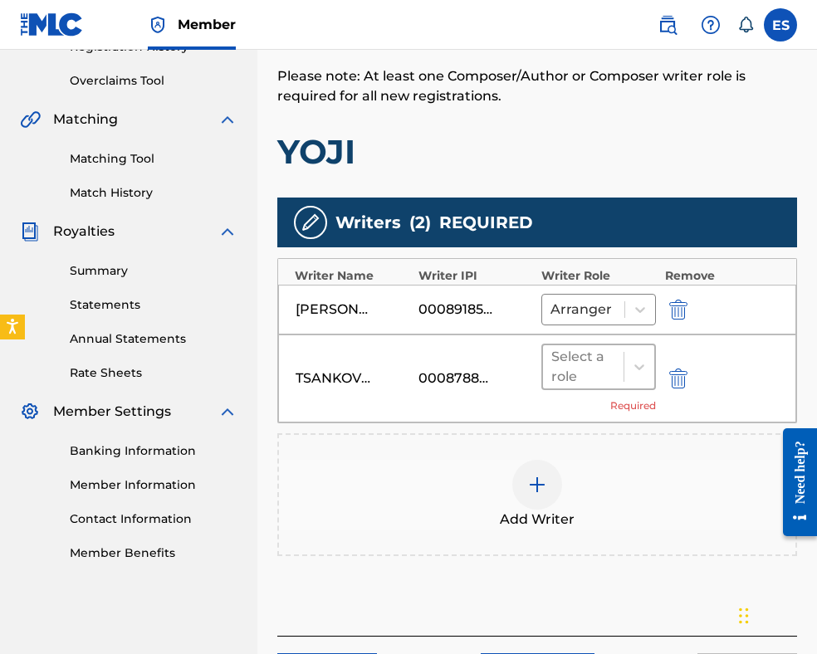
click at [604, 368] on div at bounding box center [583, 366] width 64 height 23
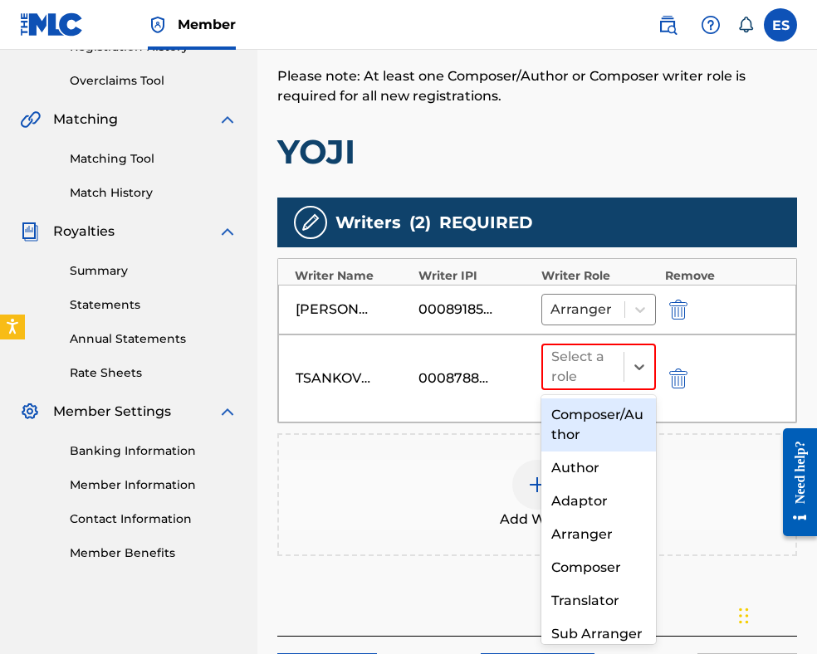
click at [599, 425] on div "Composer/Author" at bounding box center [598, 425] width 115 height 53
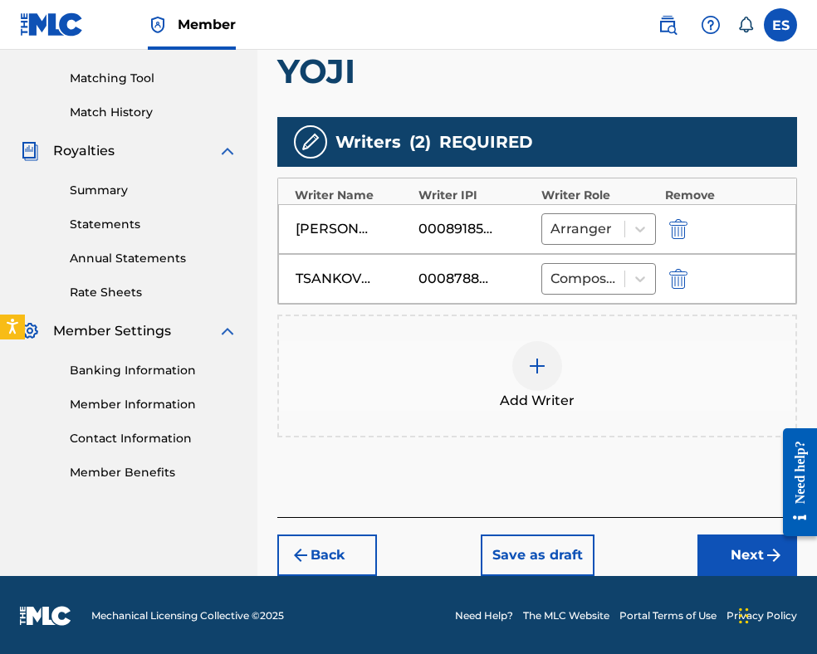
click at [742, 545] on button "Next" at bounding box center [747, 556] width 100 height 42
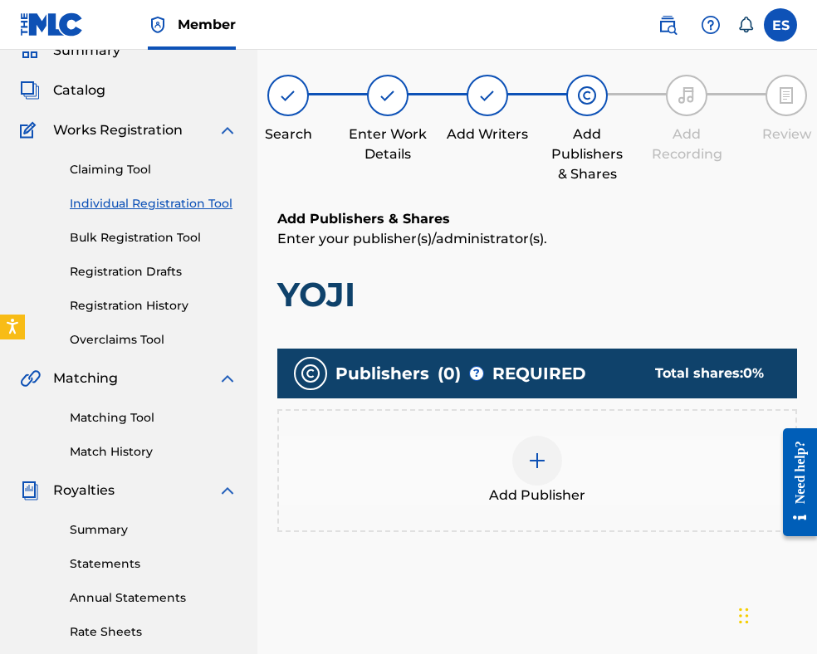
scroll to position [341, 0]
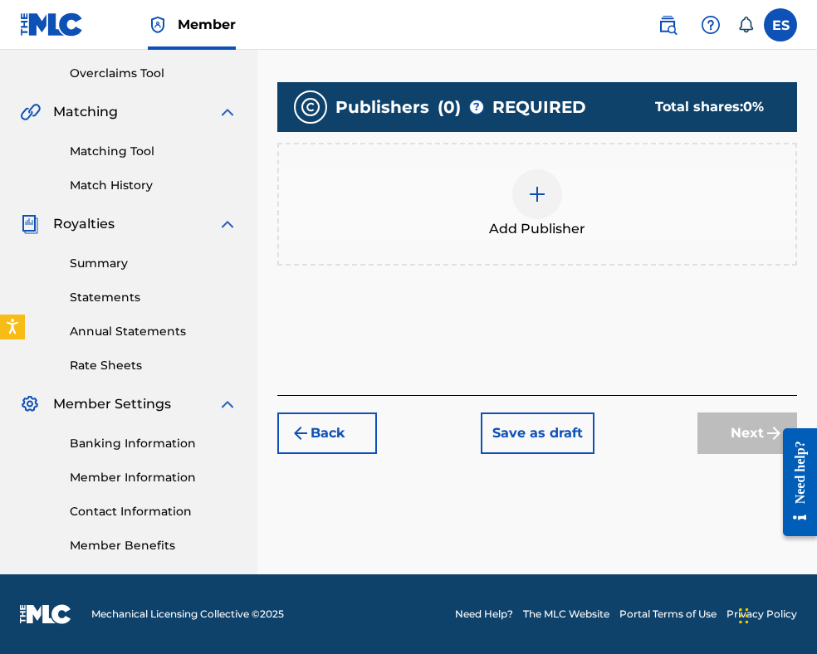
click at [547, 213] on div at bounding box center [537, 194] width 50 height 50
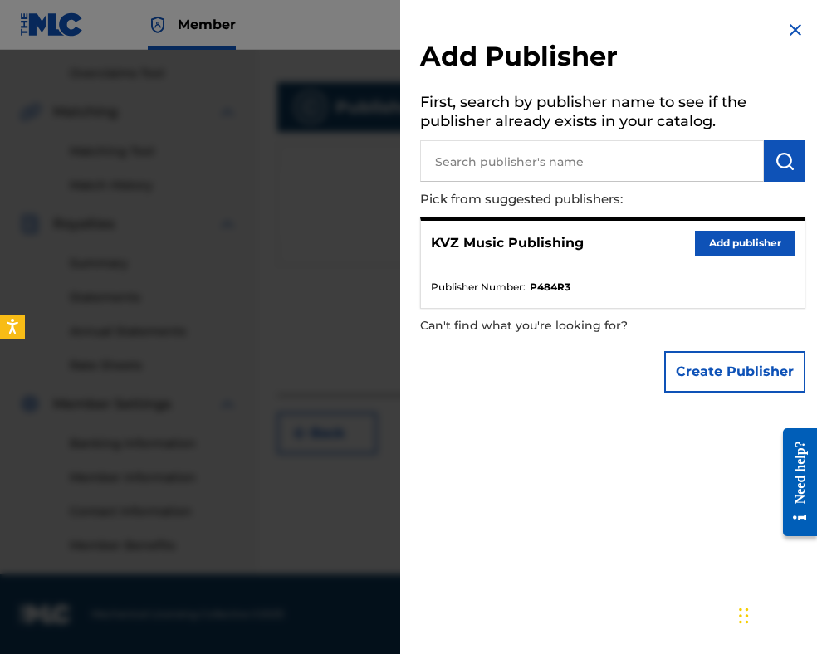
click at [737, 238] on button "Add publisher" at bounding box center [745, 243] width 100 height 25
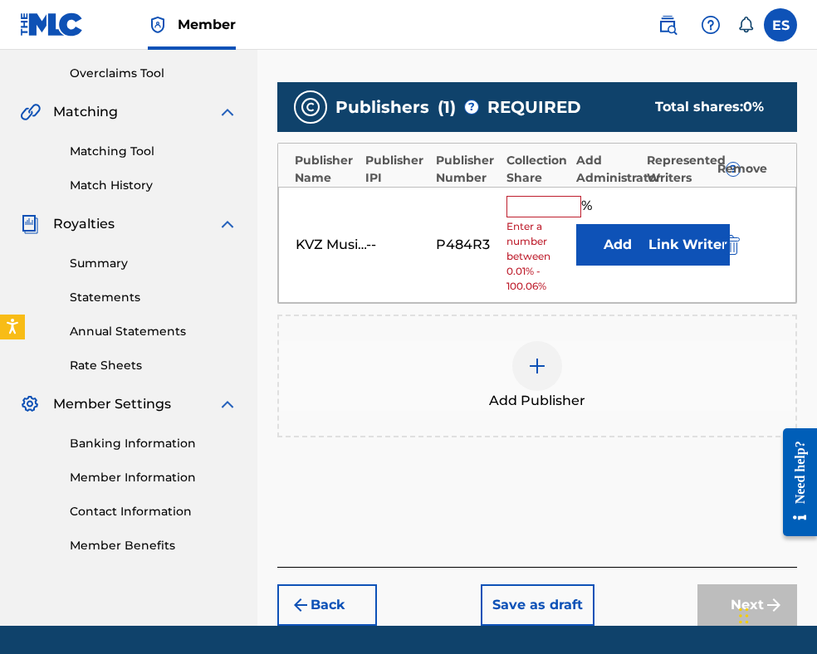
click at [553, 208] on input "text" at bounding box center [543, 207] width 75 height 22
type input "83.33"
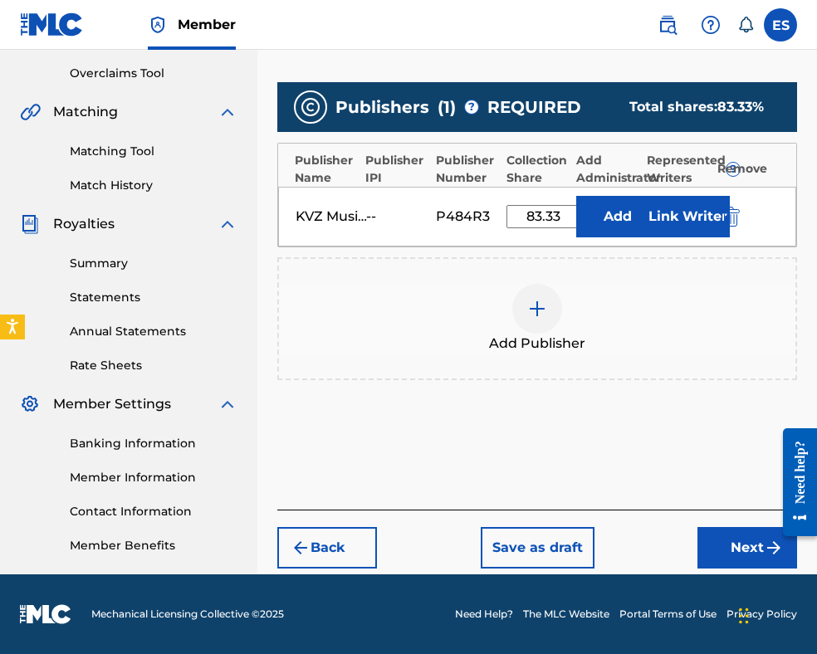
click at [707, 539] on button "Next" at bounding box center [747, 548] width 100 height 42
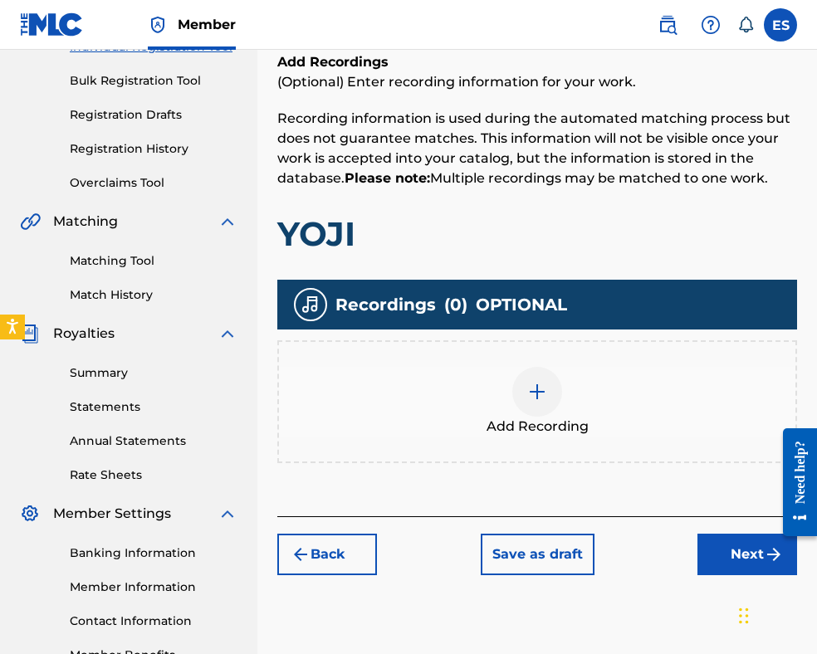
scroll to position [241, 0]
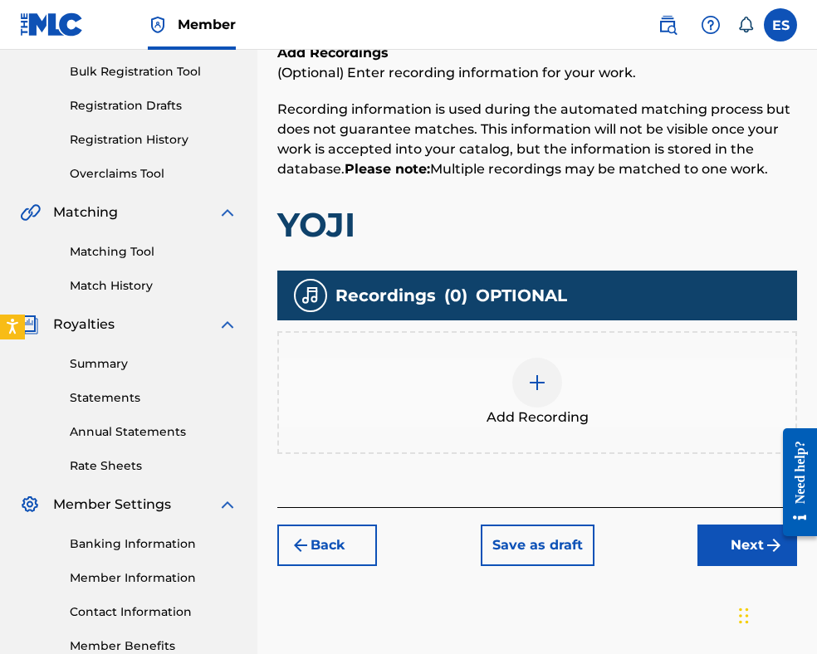
click at [514, 389] on div at bounding box center [537, 383] width 50 height 50
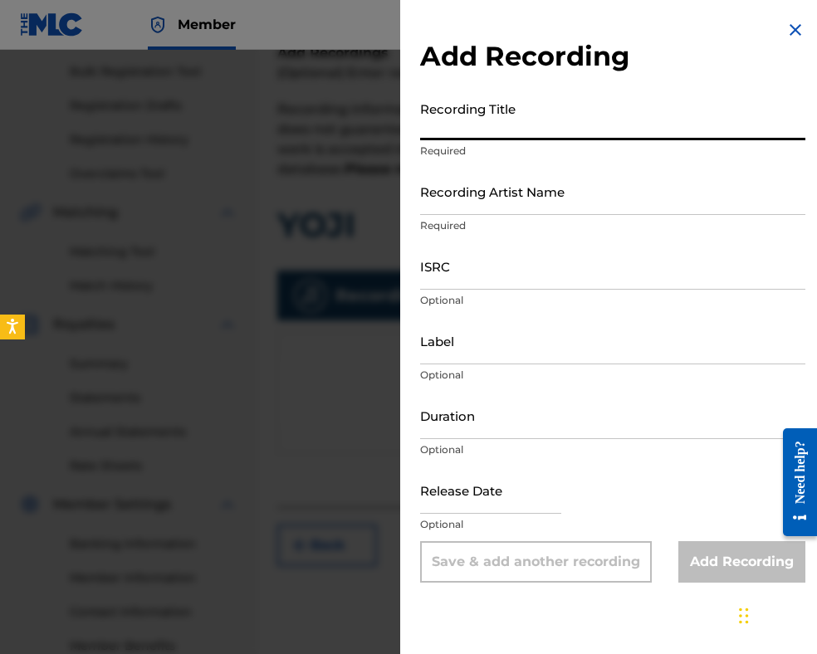
paste input "YOJI"
type input "YOJI"
drag, startPoint x: 565, startPoint y: 413, endPoint x: 584, endPoint y: 393, distance: 28.2
click at [565, 412] on input "Duration" at bounding box center [612, 415] width 385 height 47
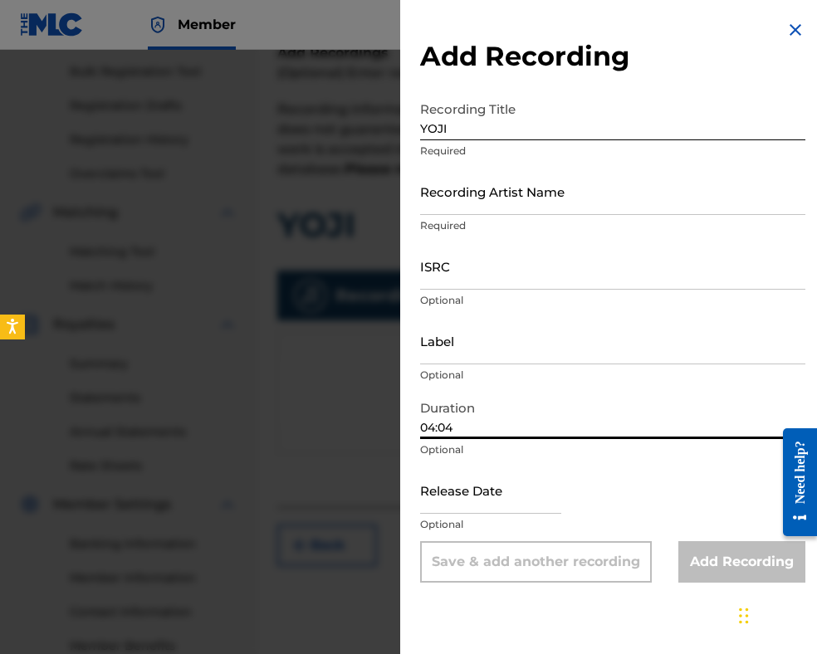
type input "04:04"
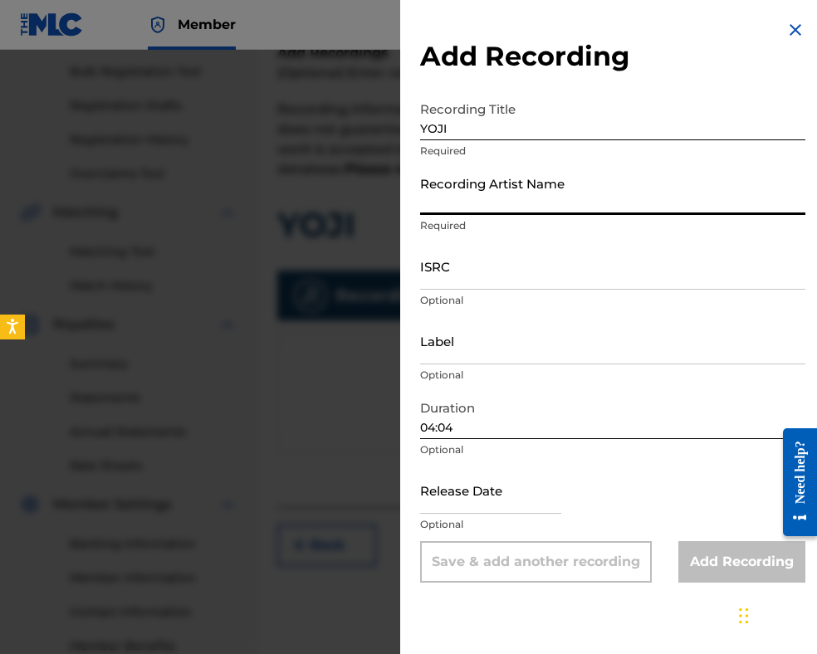
paste input "[PERSON_NAME] & [PERSON_NAME]"
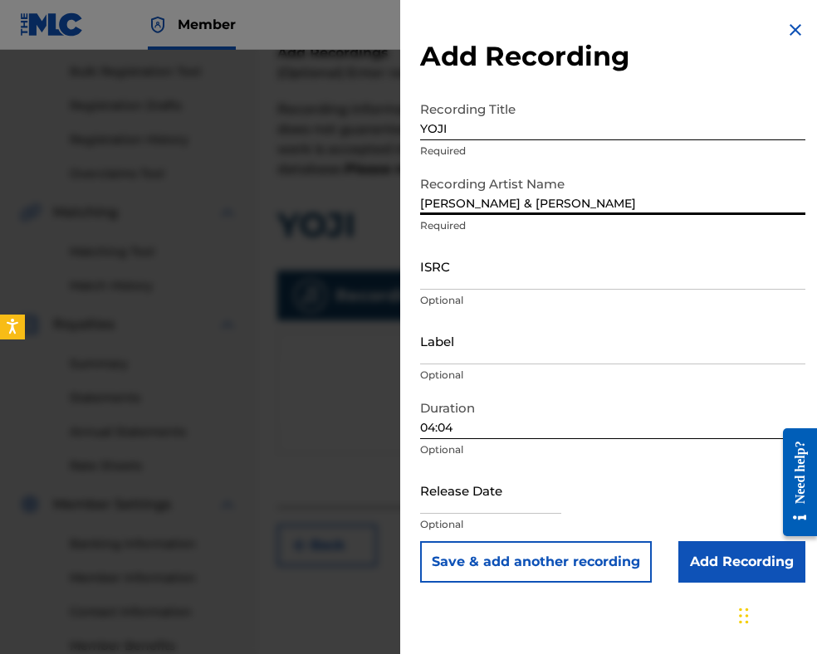
click at [545, 201] on input "[PERSON_NAME] & [PERSON_NAME]" at bounding box center [612, 191] width 385 height 47
click at [556, 204] on input "[PERSON_NAME] [PERSON_NAME]" at bounding box center [612, 191] width 385 height 47
click at [663, 203] on input "[PERSON_NAME] MIHAYLOVA&GEORGI [PERSON_NAME]" at bounding box center [612, 191] width 385 height 47
paste input "BIG BEND NA BNR"
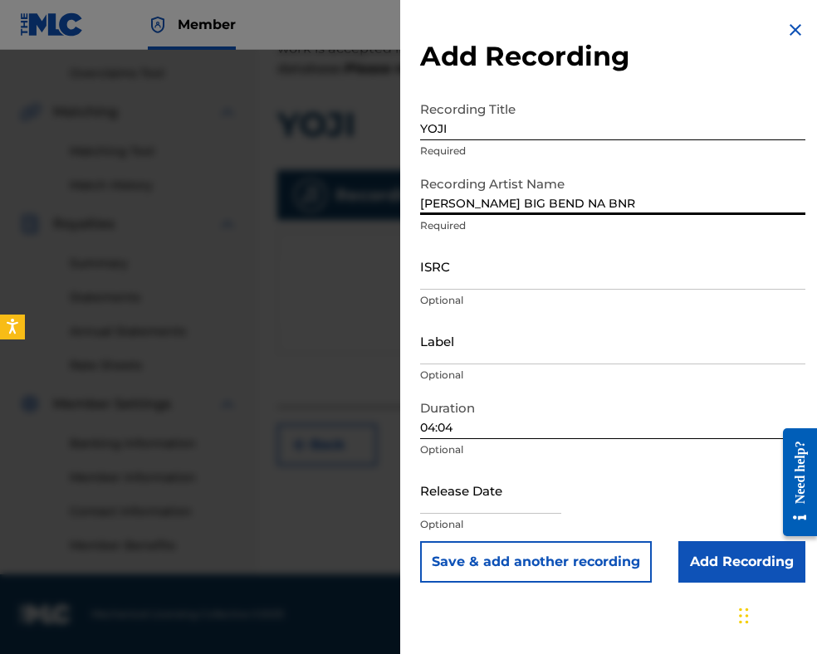
type input "[PERSON_NAME] BIG BEND NA BNR"
click at [730, 569] on input "Add Recording" at bounding box center [741, 562] width 127 height 42
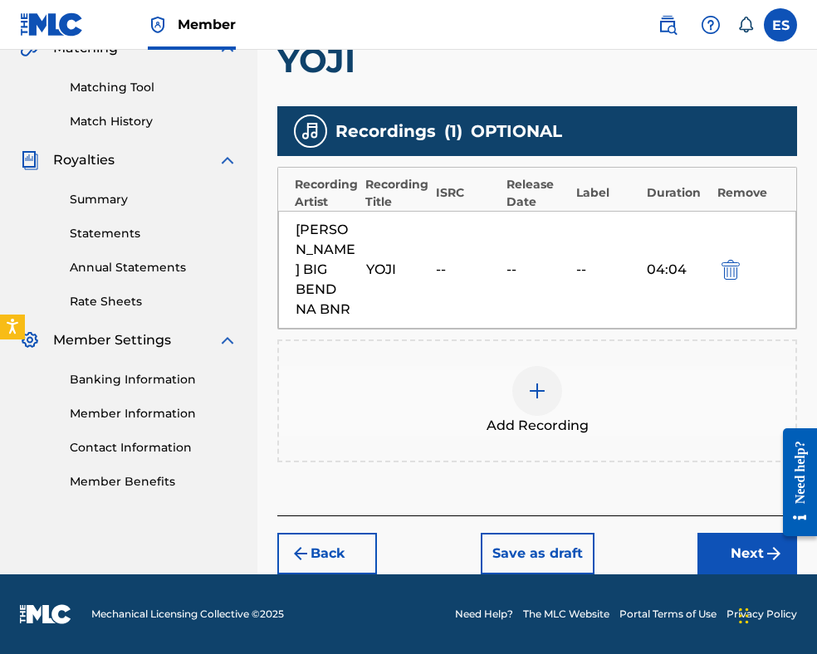
scroll to position [463, 0]
click at [736, 549] on button "Next" at bounding box center [747, 554] width 100 height 42
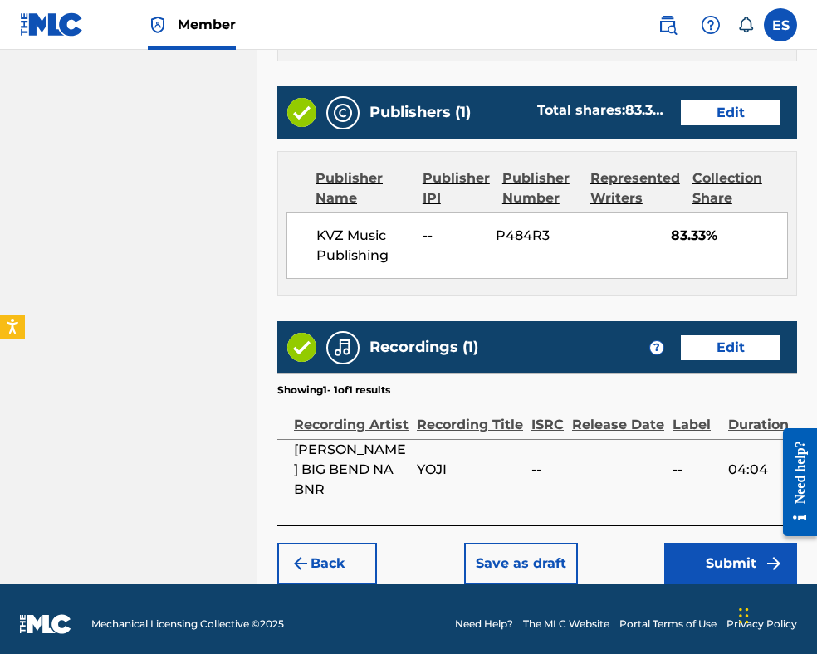
scroll to position [1054, 0]
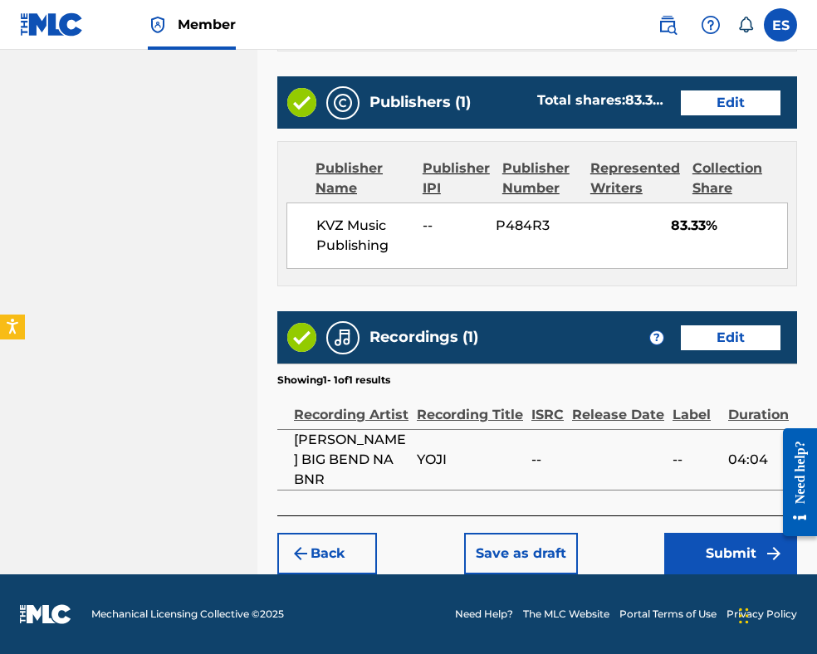
click at [697, 551] on button "Submit" at bounding box center [730, 554] width 133 height 42
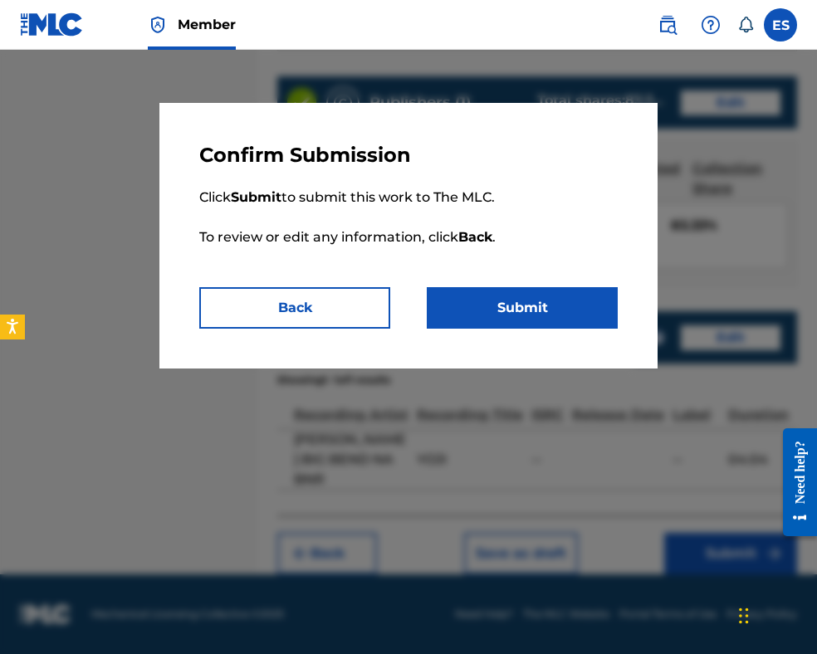
click at [568, 320] on button "Submit" at bounding box center [522, 308] width 191 height 42
